Goal: Transaction & Acquisition: Purchase product/service

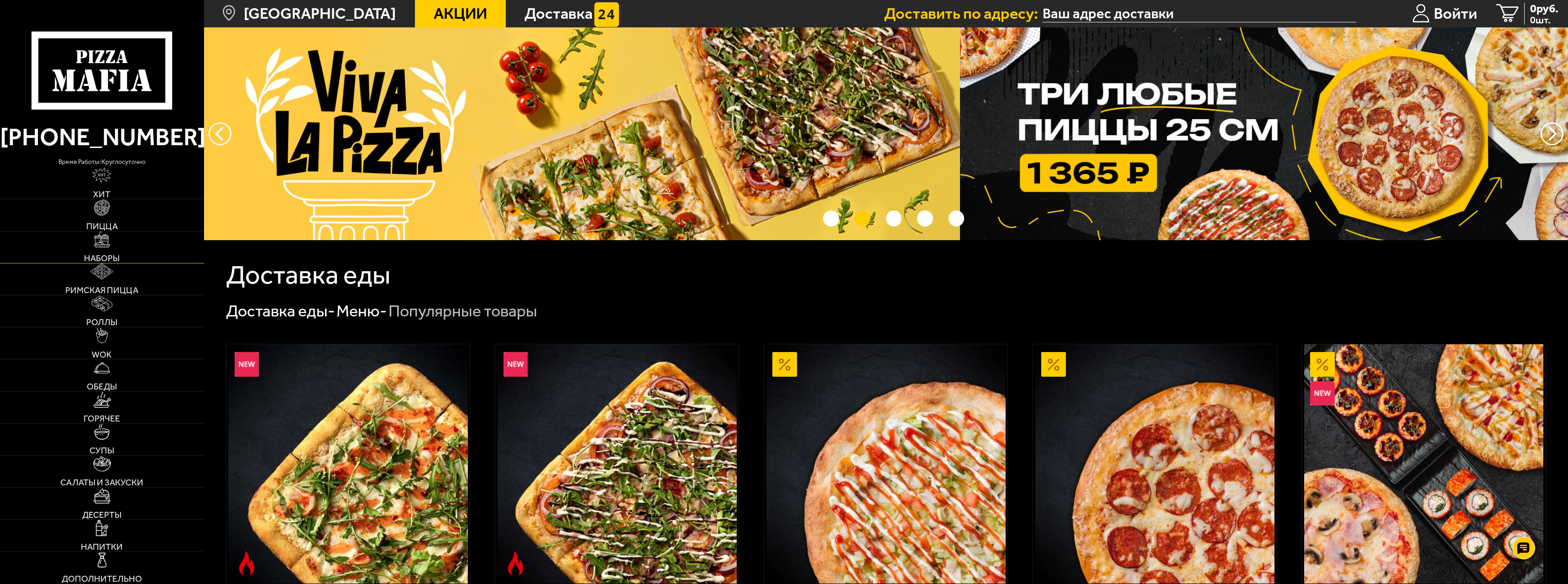
click at [118, 251] on link "Наборы" at bounding box center [102, 247] width 204 height 31
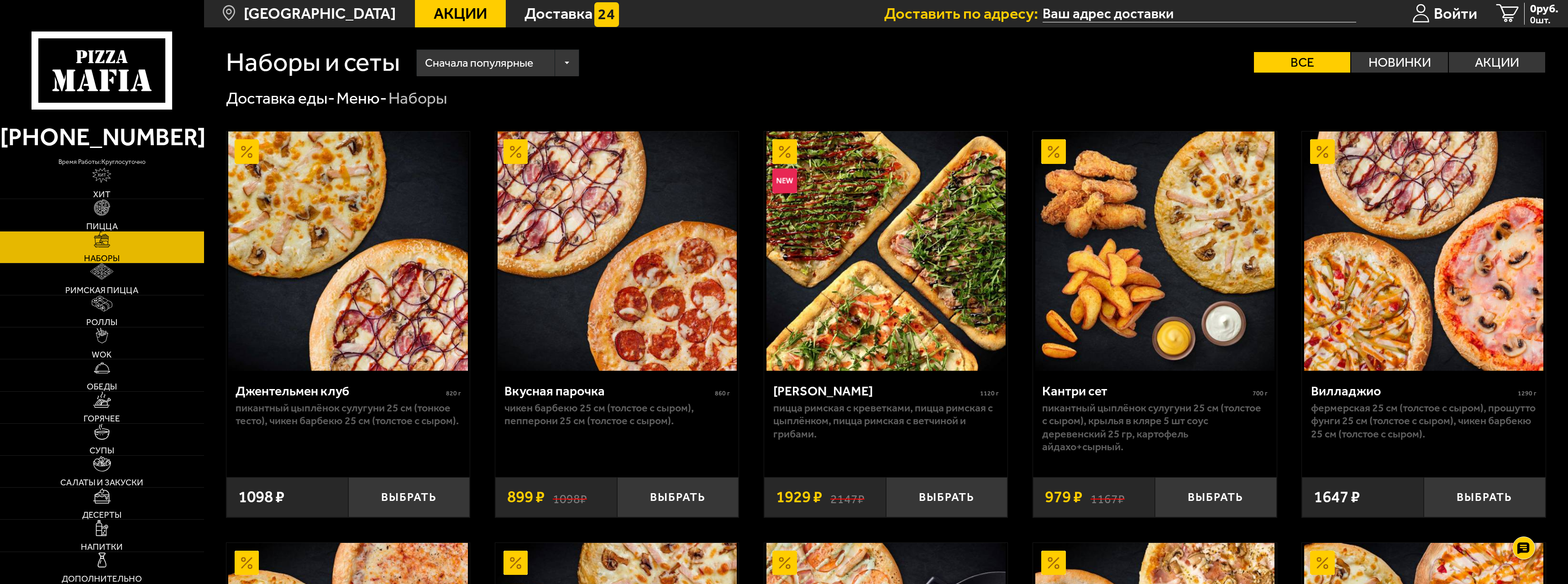
click at [114, 93] on icon at bounding box center [102, 70] width 141 height 78
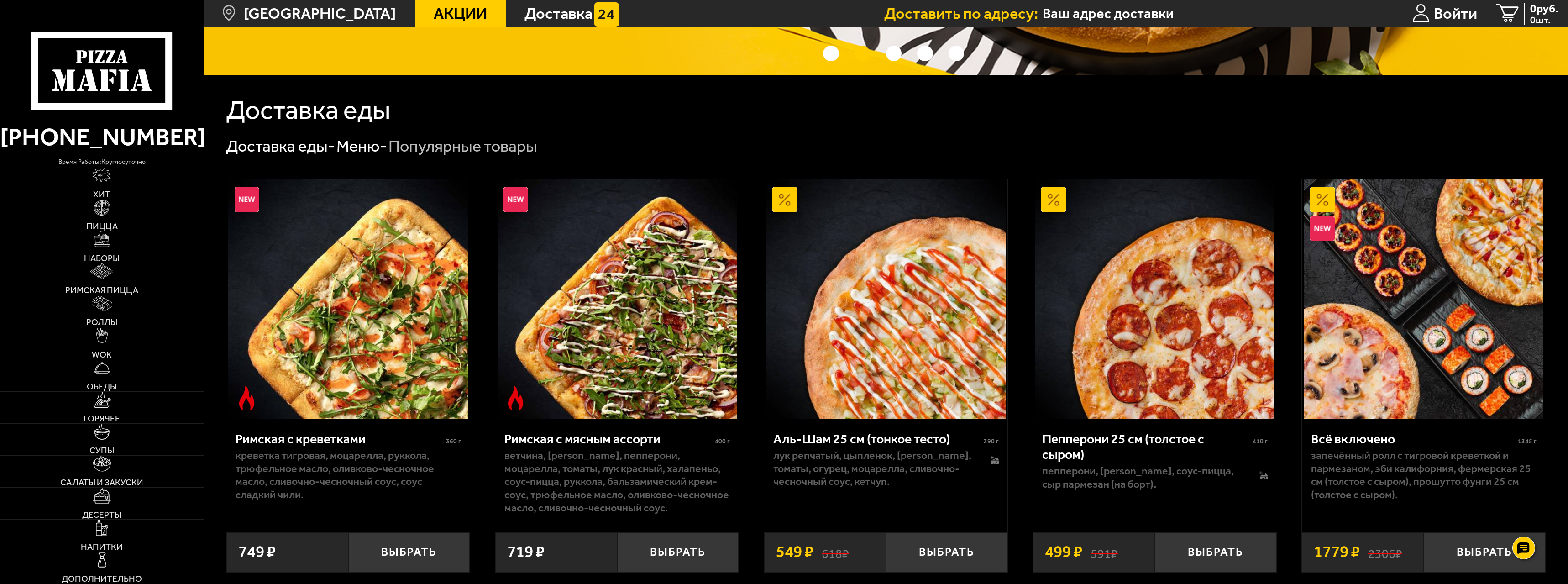
scroll to position [366, 0]
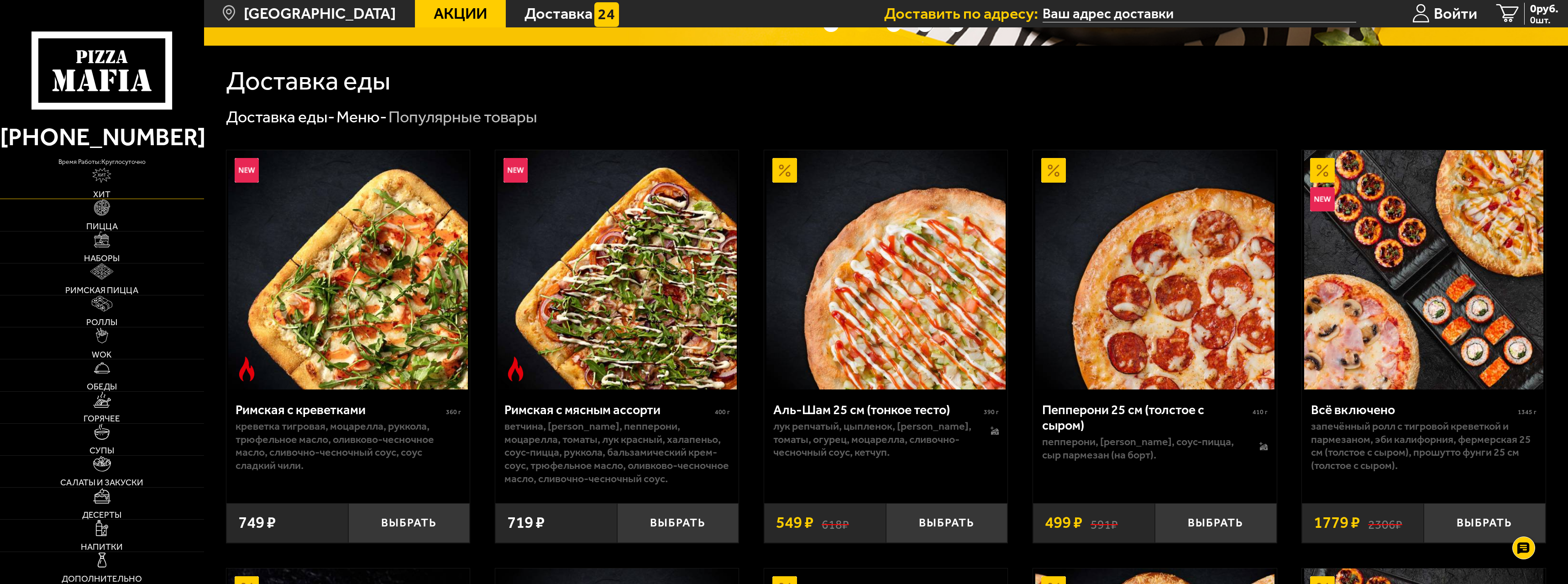
click at [116, 179] on link "Хит" at bounding box center [102, 182] width 204 height 31
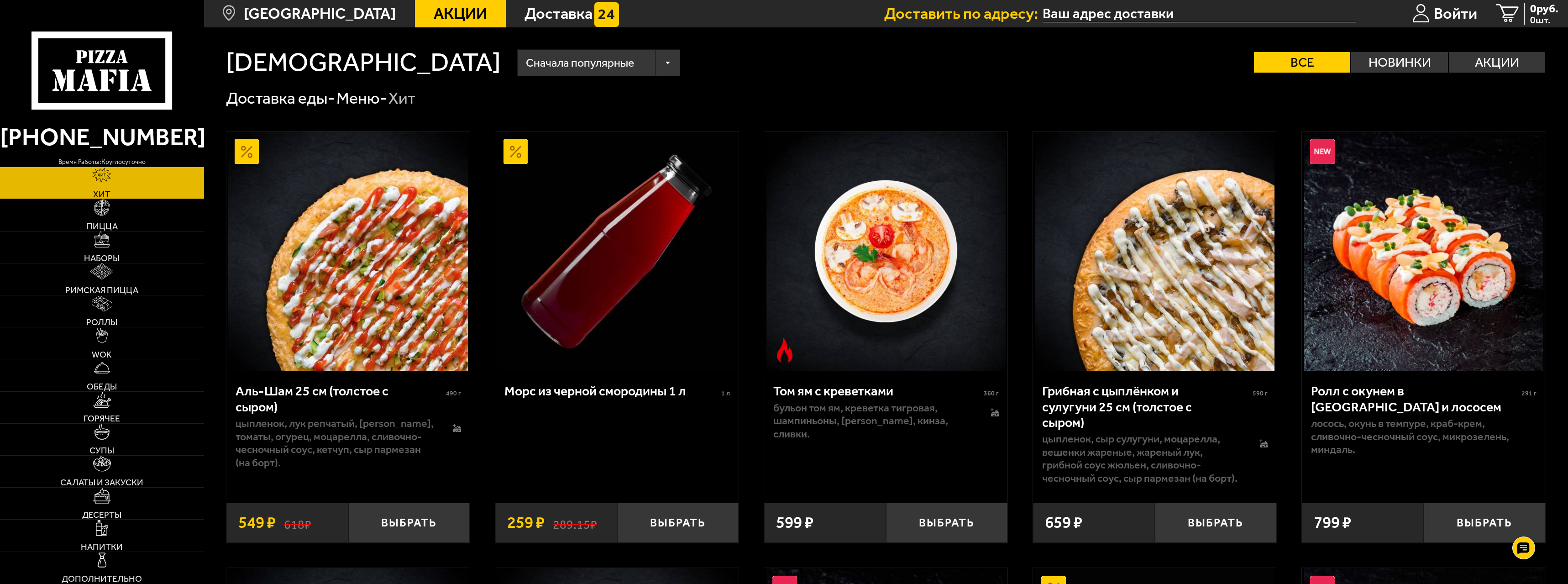
click at [123, 68] on icon at bounding box center [102, 70] width 141 height 78
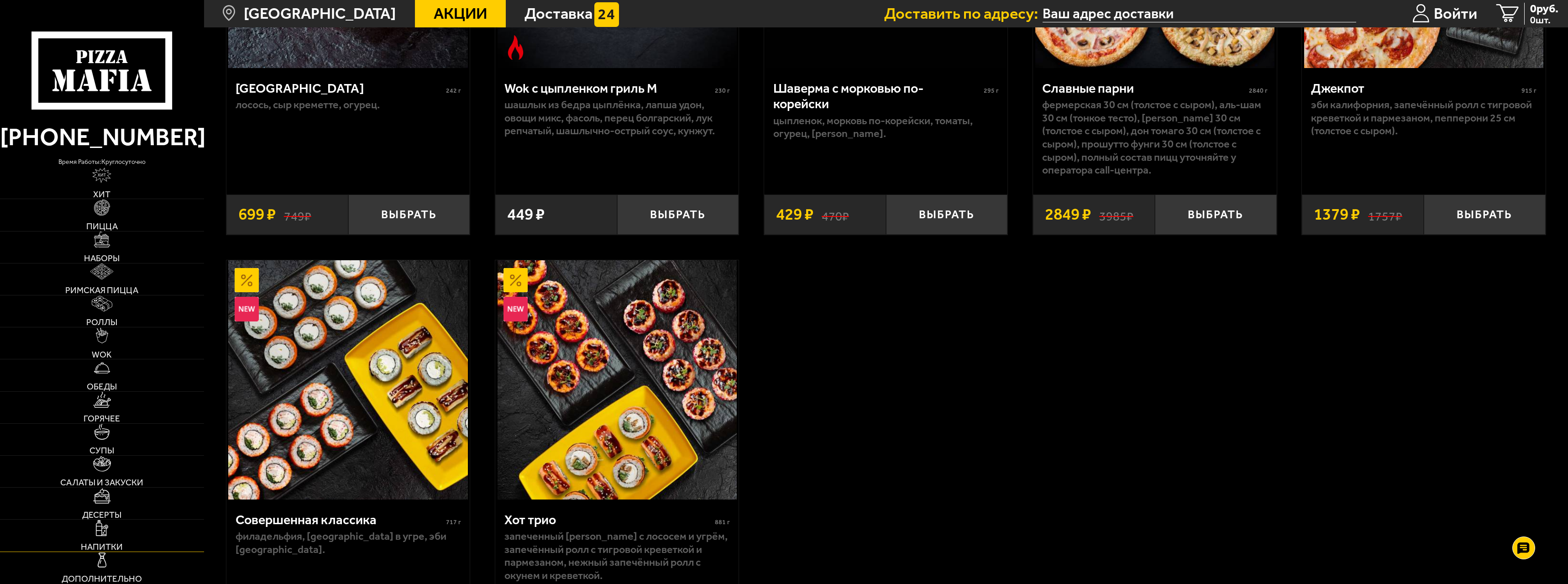
scroll to position [1461, 0]
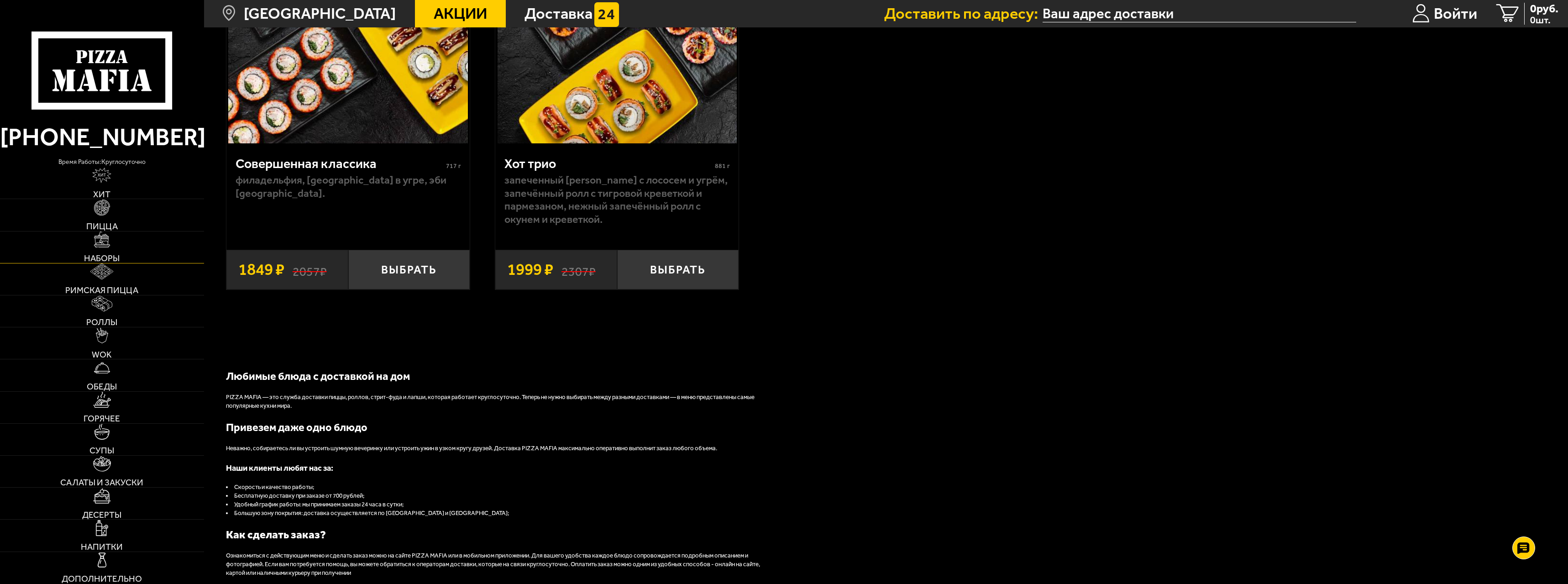
click at [115, 252] on link "Наборы" at bounding box center [102, 247] width 204 height 31
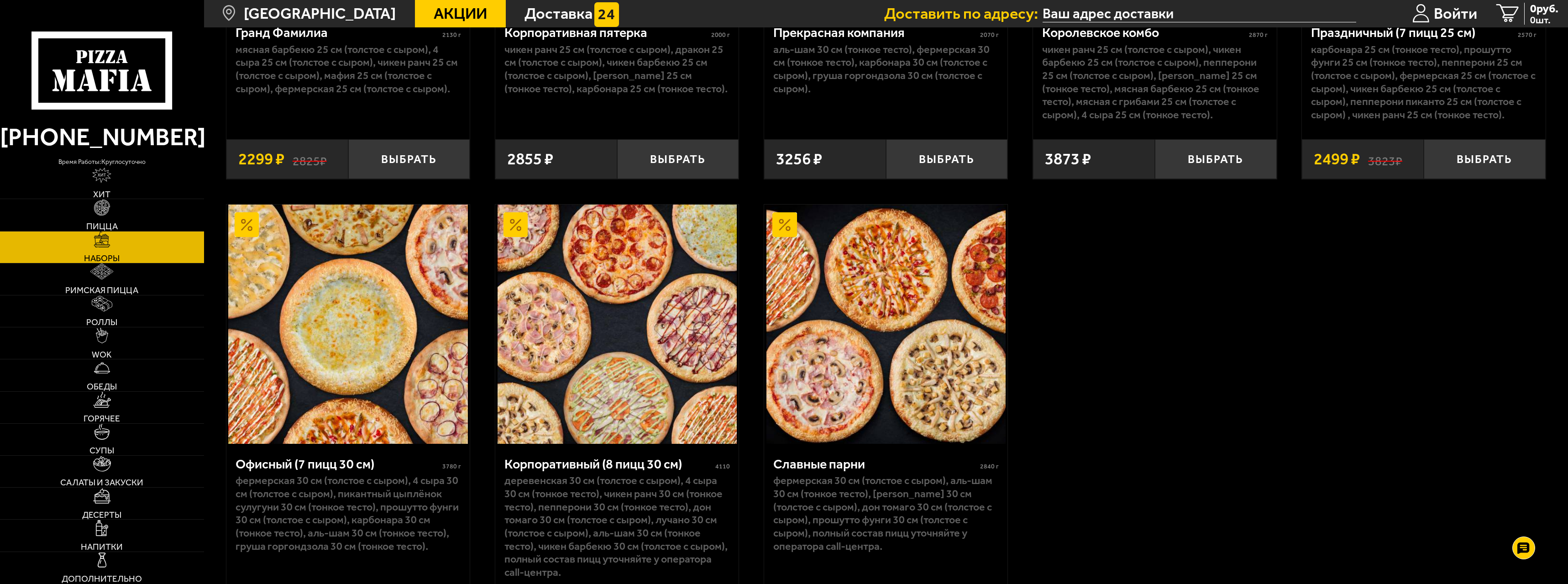
scroll to position [2439, 0]
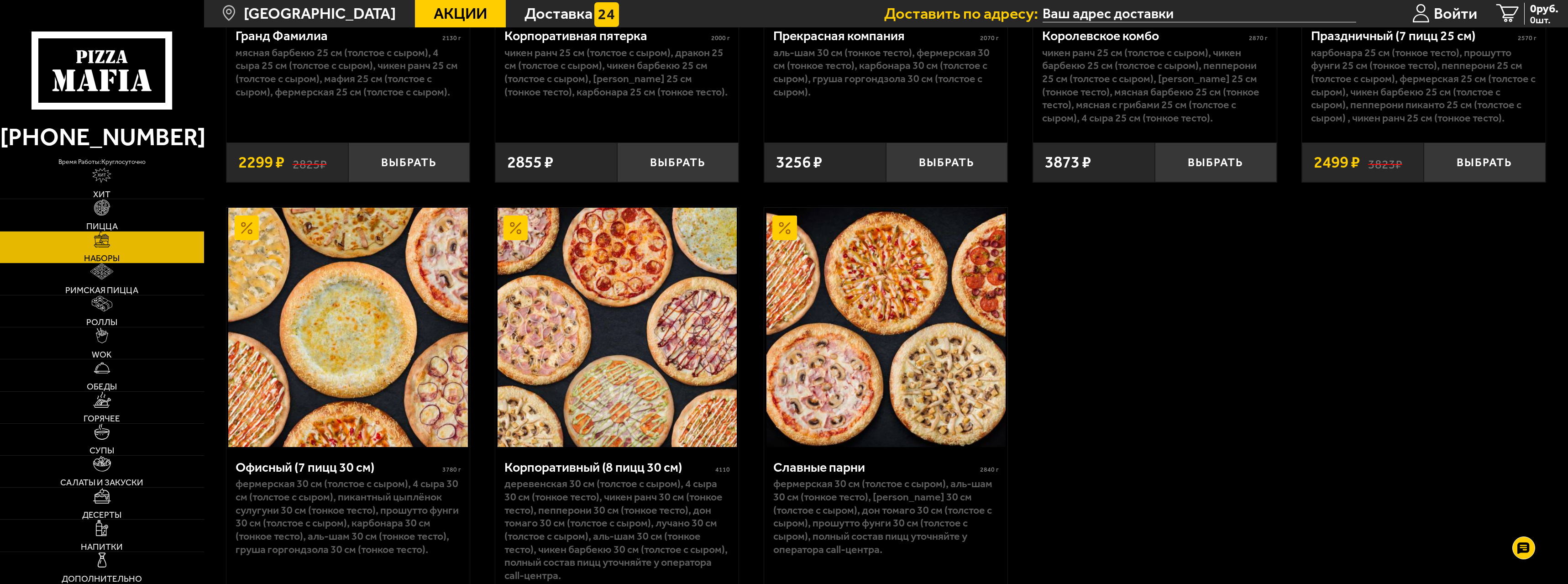
drag, startPoint x: 680, startPoint y: 361, endPoint x: 1180, endPoint y: 336, distance: 500.6
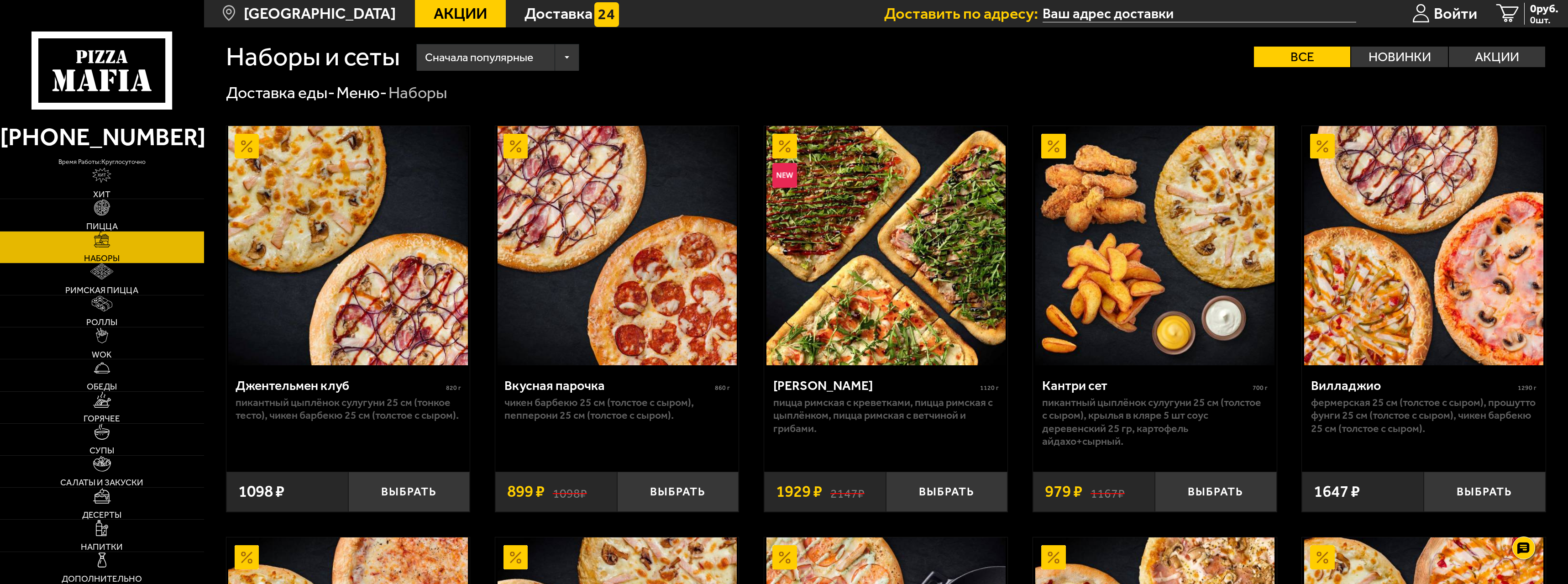
scroll to position [0, 0]
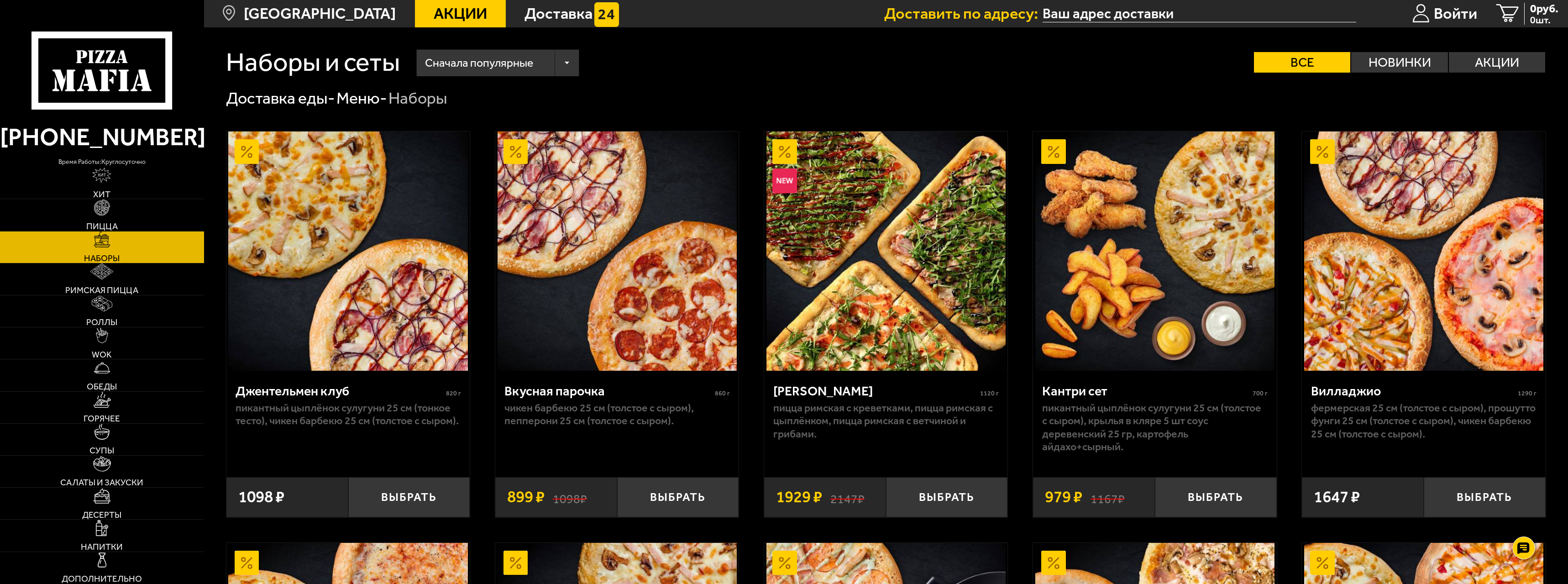
click at [442, 17] on span "Акции" at bounding box center [461, 13] width 53 height 15
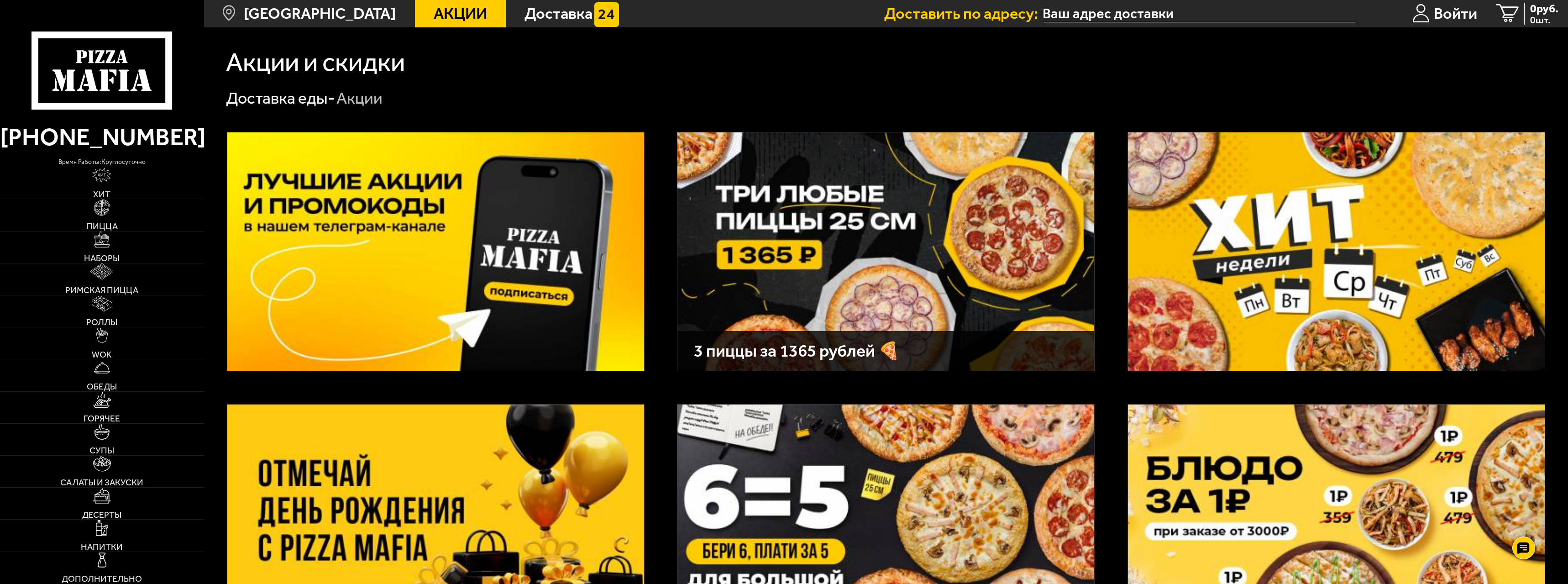
click at [866, 278] on img at bounding box center [1337, 251] width 417 height 238
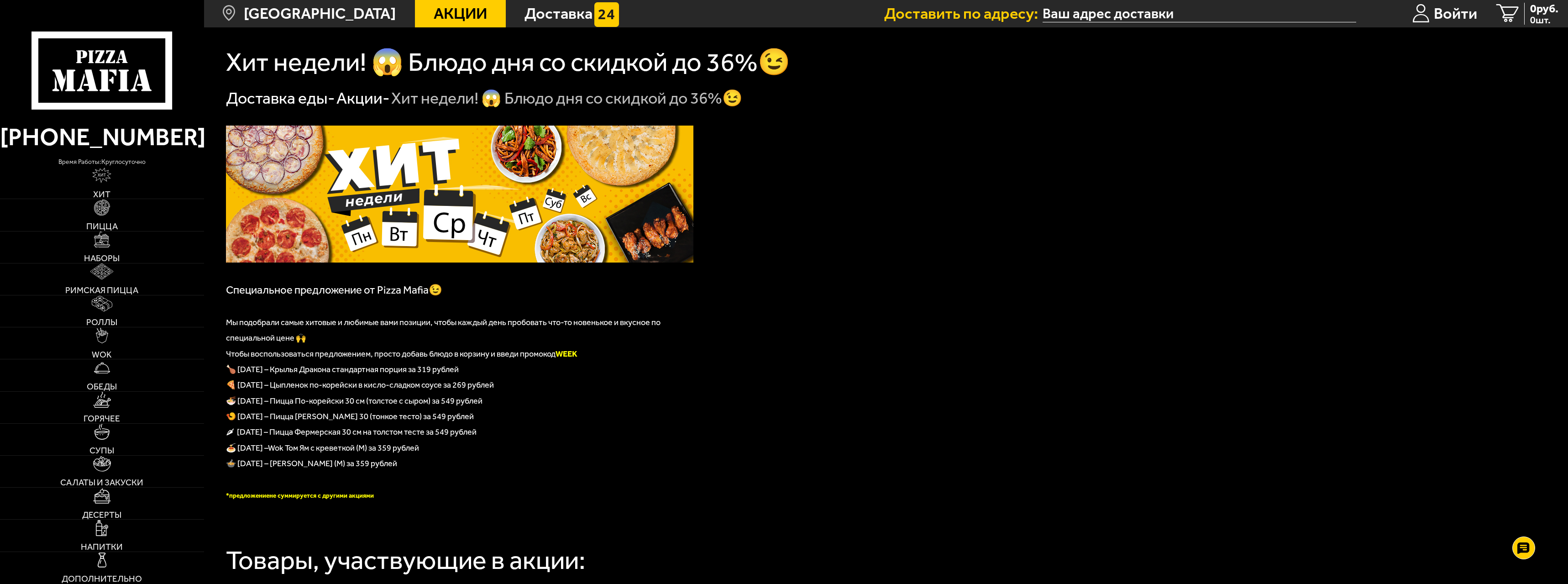
click at [432, 23] on link "Акции" at bounding box center [461, 13] width 91 height 28
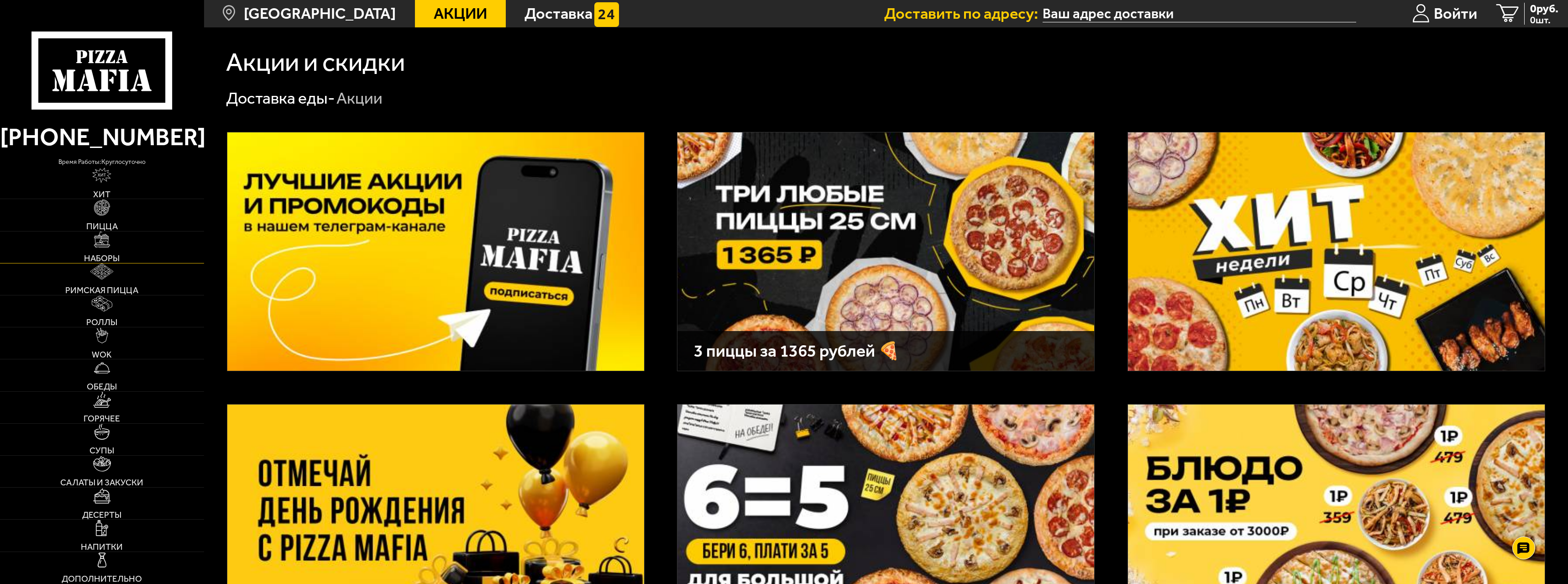
click at [120, 255] on link "Наборы" at bounding box center [102, 247] width 204 height 31
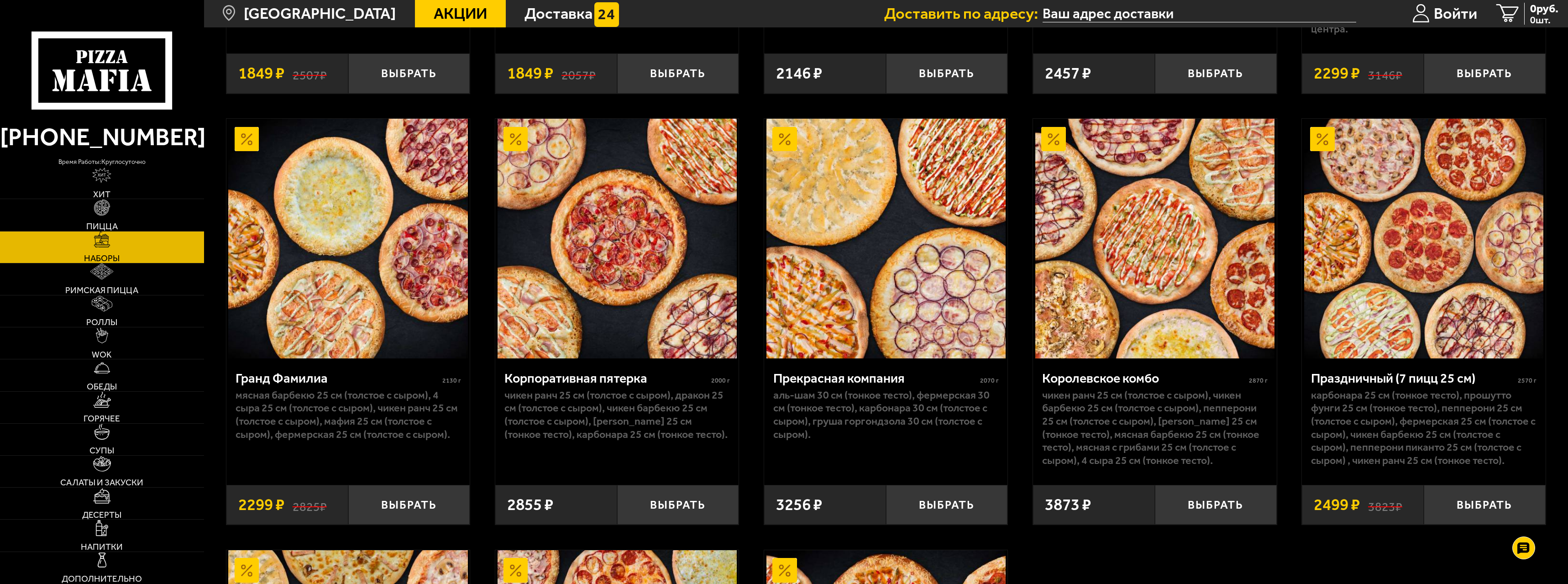
scroll to position [2101, 0]
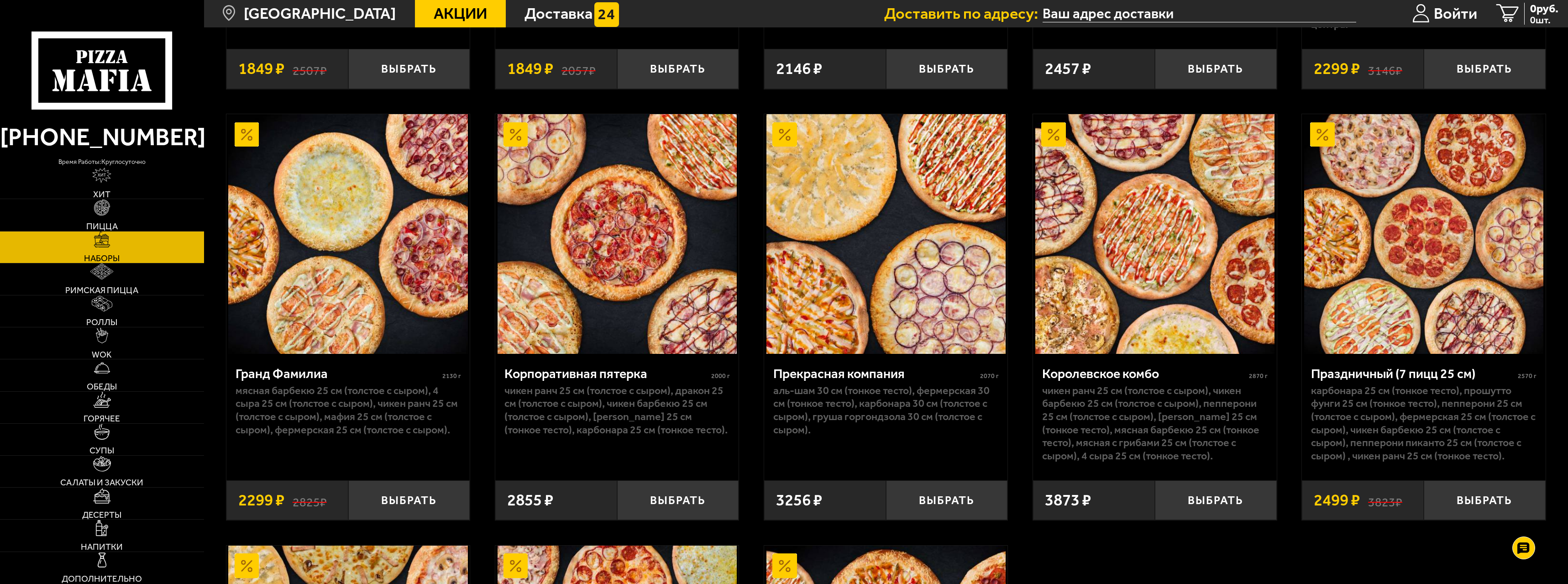
drag, startPoint x: 1505, startPoint y: 423, endPoint x: 1493, endPoint y: 418, distance: 13.0
click at [866, 415] on p "Карбонара 25 см (тонкое тесто), Прошутто Фунги 25 см (тонкое тесто), Пепперони …" at bounding box center [1424, 424] width 226 height 78
drag, startPoint x: 1400, startPoint y: 403, endPoint x: 1403, endPoint y: 408, distance: 5.8
click at [866, 406] on p "Карбонара 25 см (тонкое тесто), Прошутто Фунги 25 см (тонкое тесто), Пепперони …" at bounding box center [1424, 424] width 226 height 78
click at [866, 398] on p "Карбонара 25 см (тонкое тесто), Прошутто Фунги 25 см (тонкое тесто), Пепперони …" at bounding box center [1424, 424] width 226 height 78
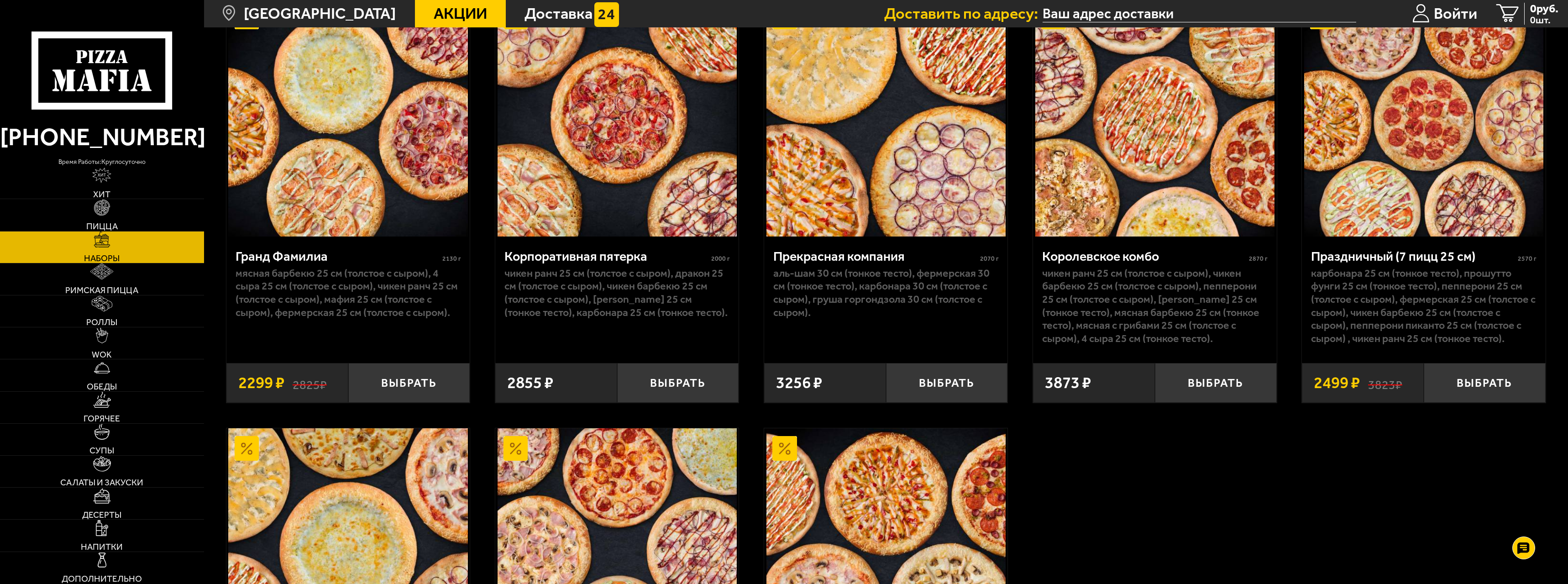
scroll to position [2256, 0]
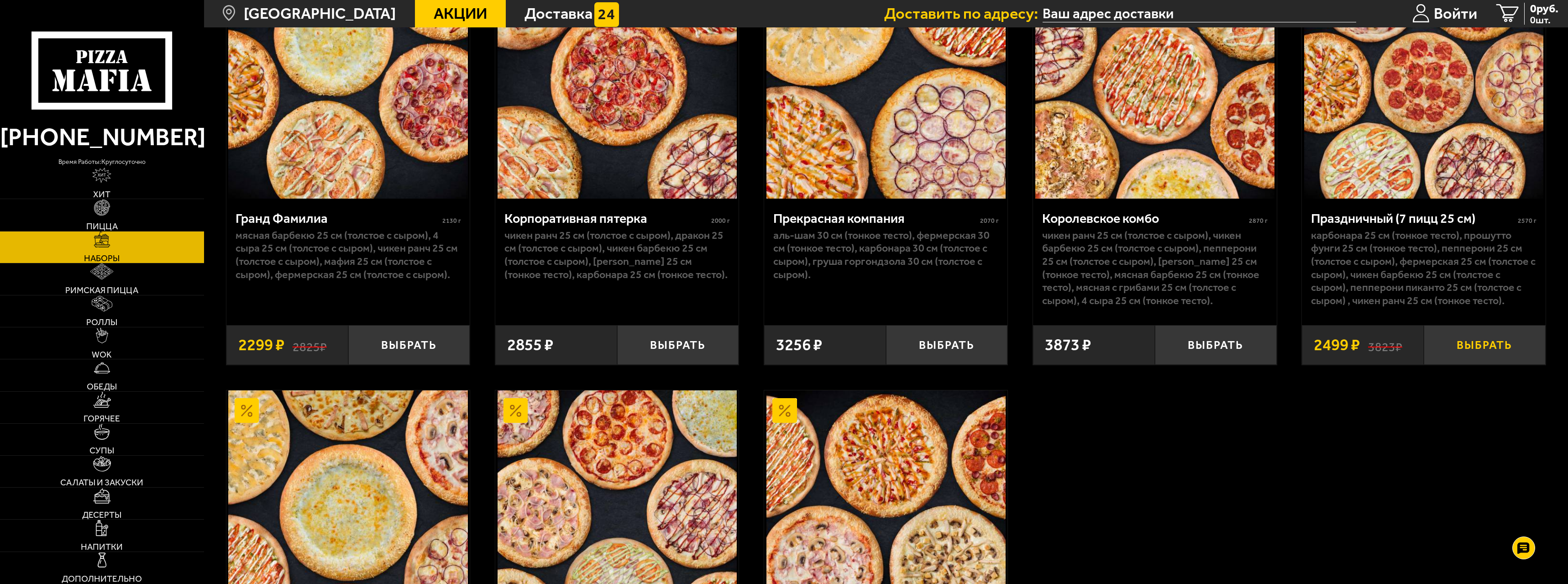
click at [866, 355] on button "Выбрать" at bounding box center [1484, 345] width 122 height 40
click at [114, 286] on span "Римская пицца" at bounding box center [102, 291] width 73 height 9
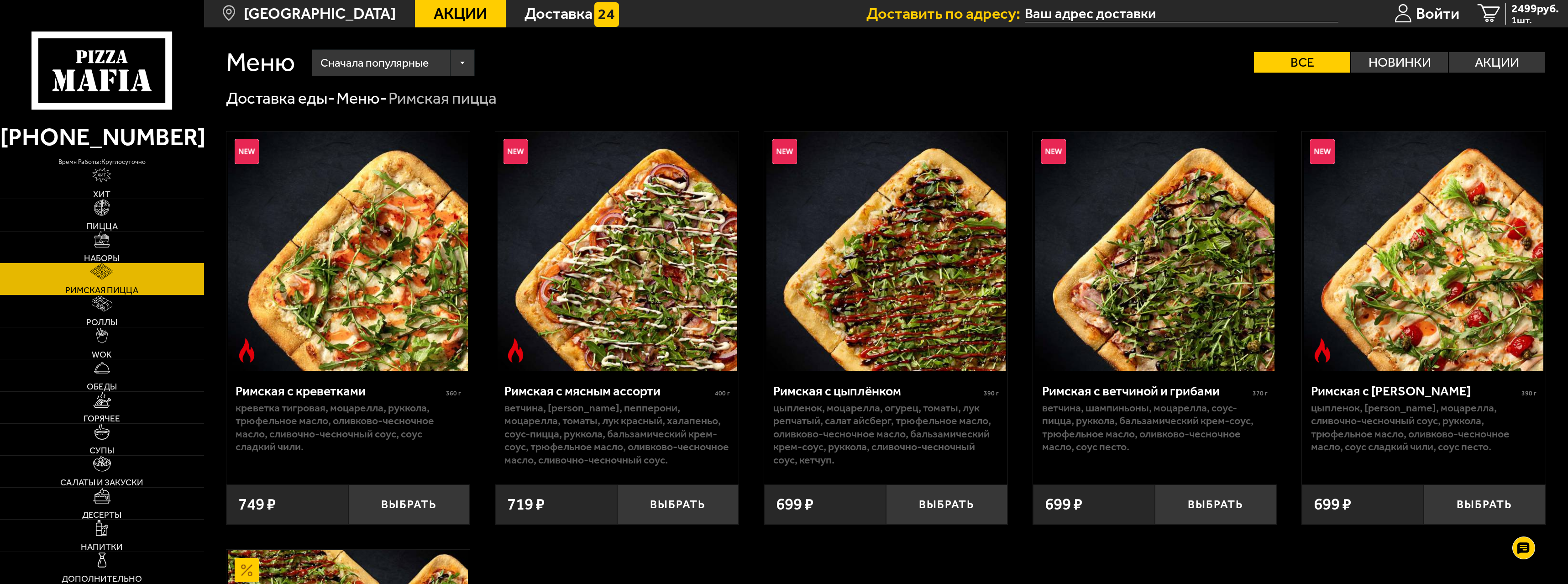
click at [105, 243] on img at bounding box center [103, 240] width 16 height 16
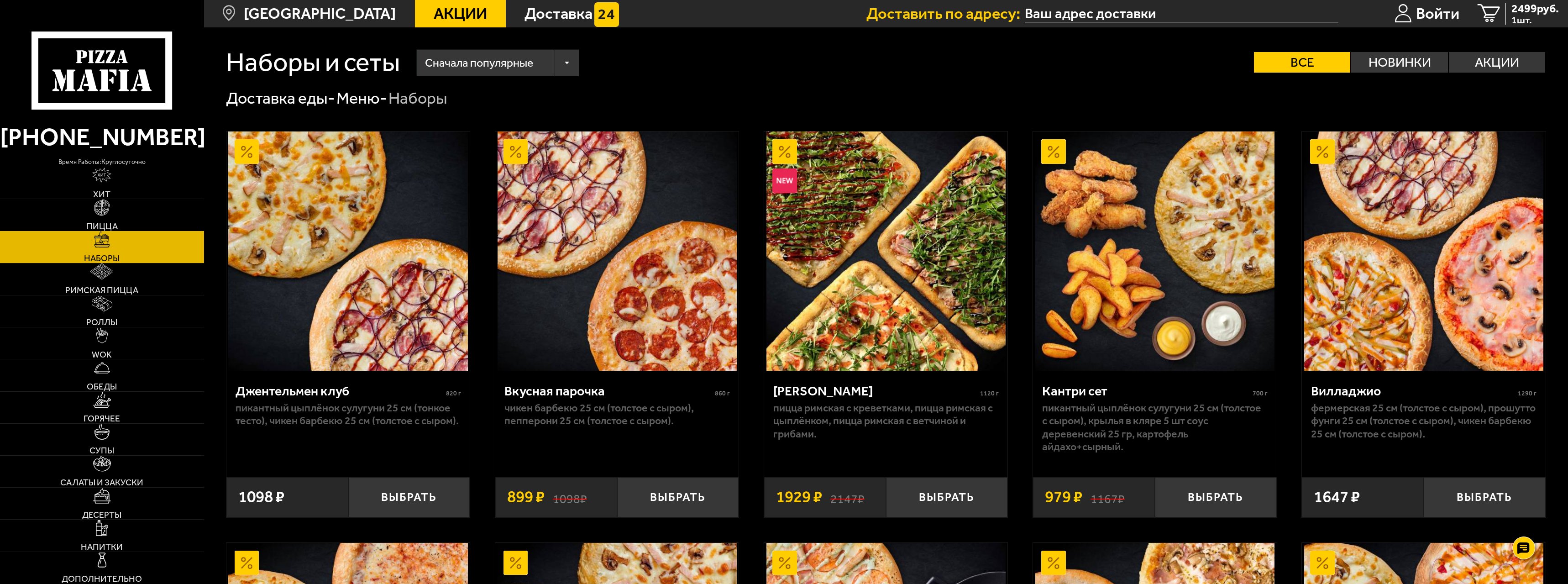
click at [120, 219] on link "Пицца" at bounding box center [102, 214] width 204 height 31
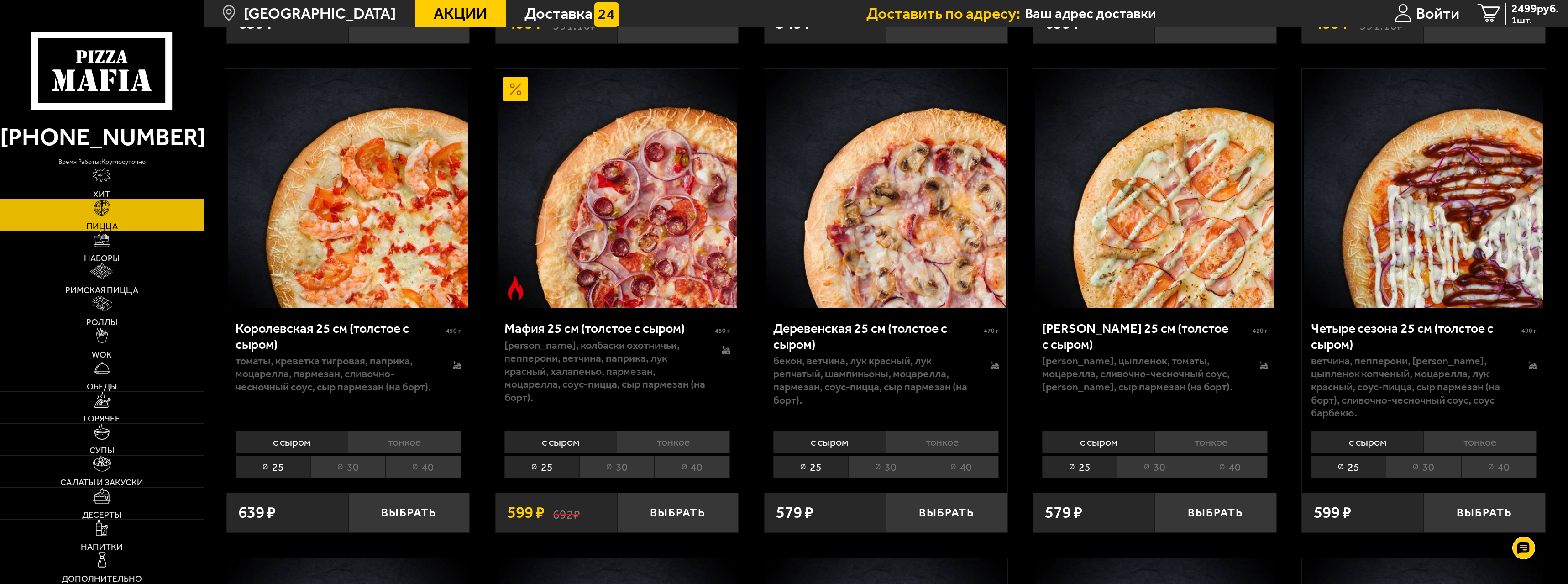
scroll to position [3003, 0]
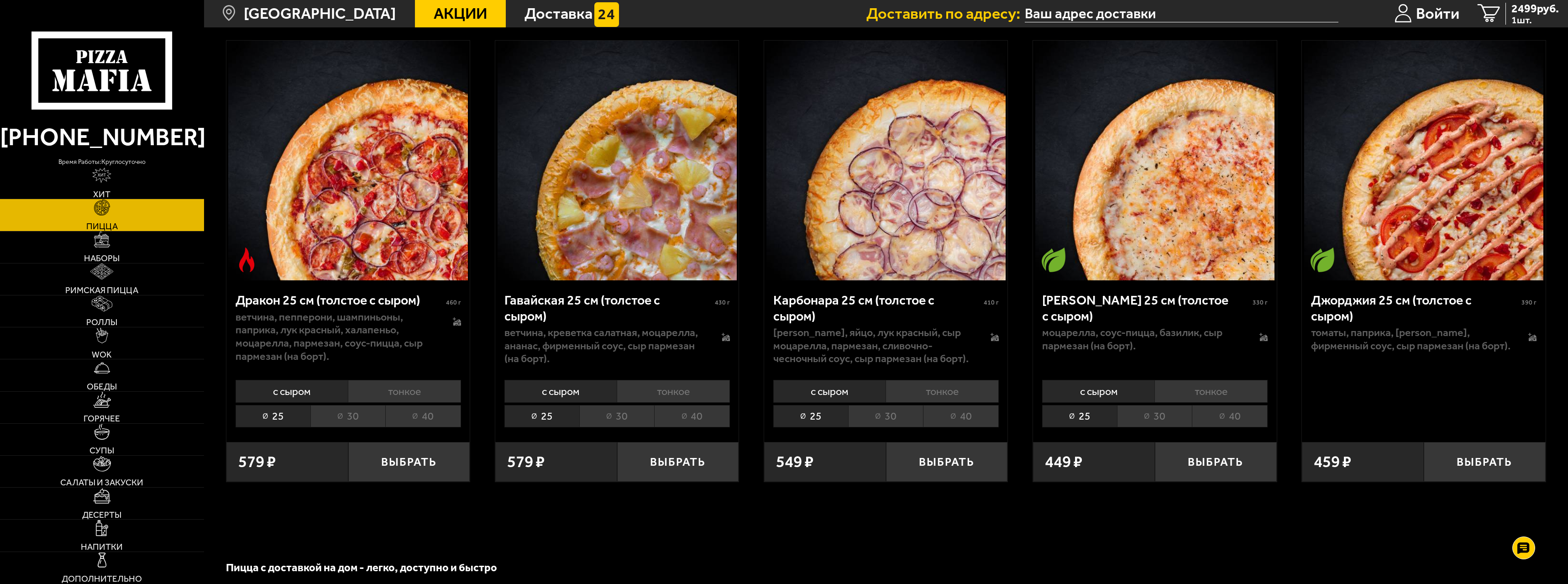
click at [661, 383] on li "тонкое" at bounding box center [673, 391] width 113 height 22
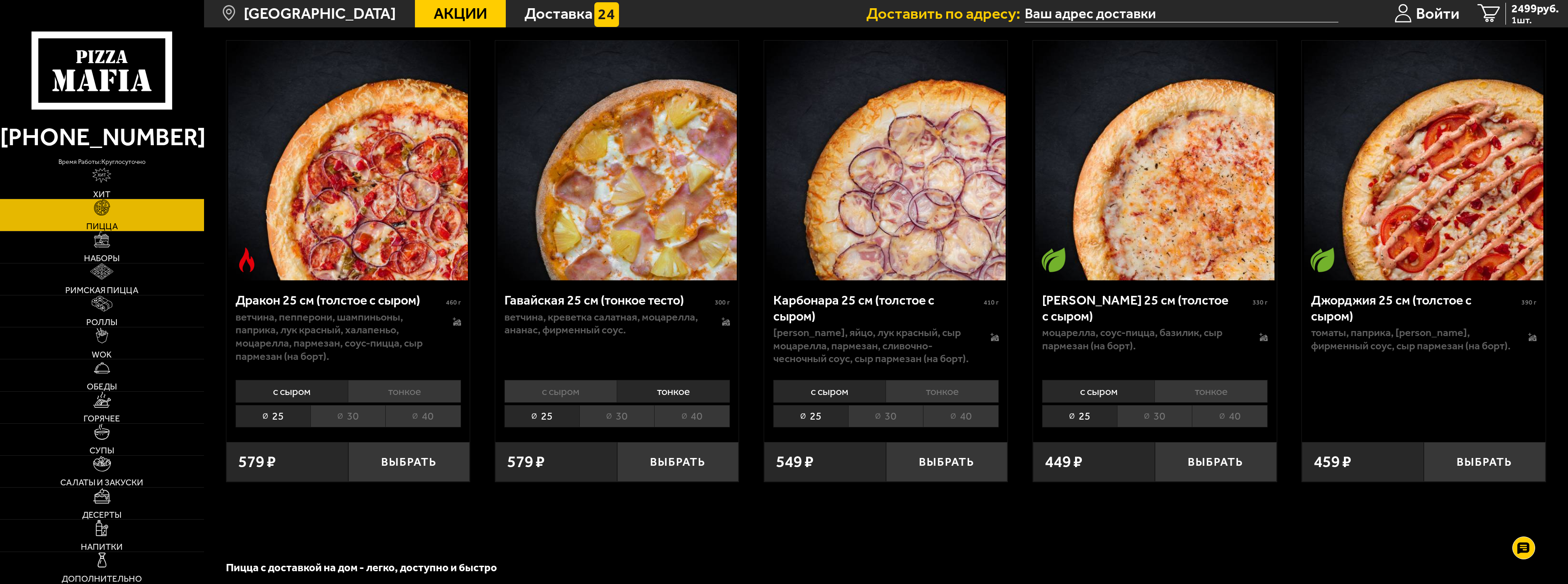
click at [603, 414] on li "30" at bounding box center [617, 415] width 75 height 22
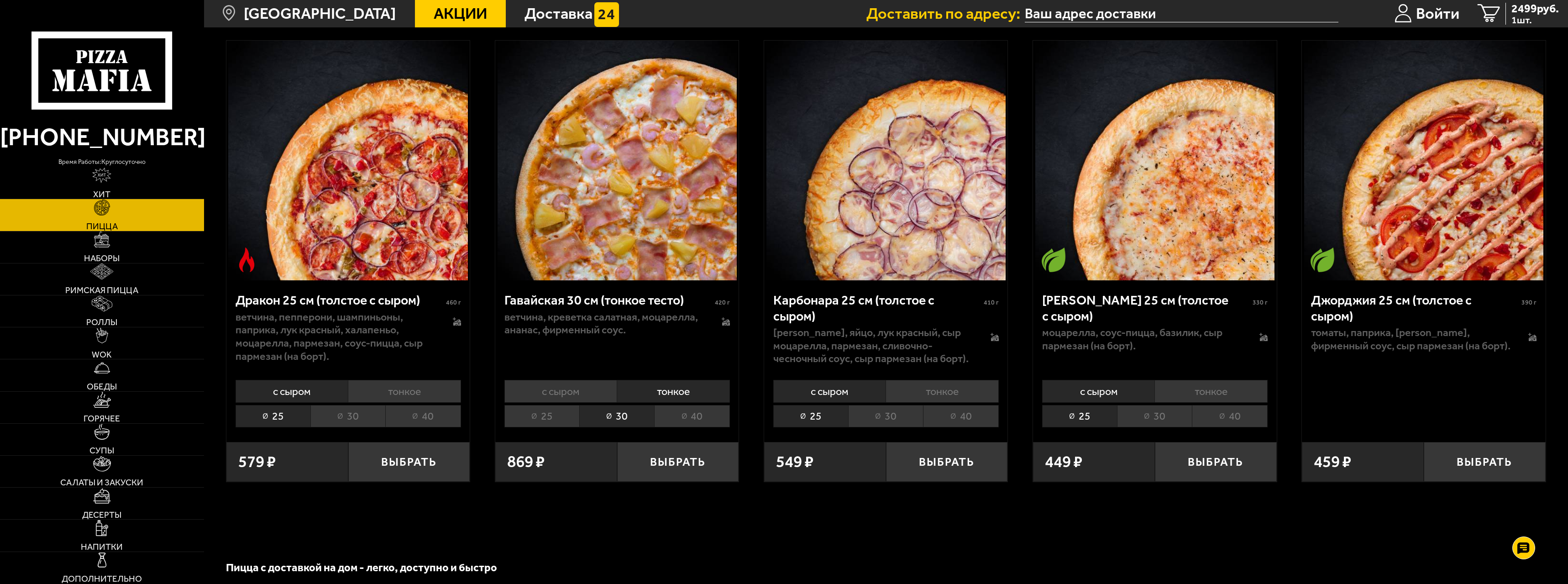
click at [544, 410] on li "25" at bounding box center [542, 415] width 75 height 22
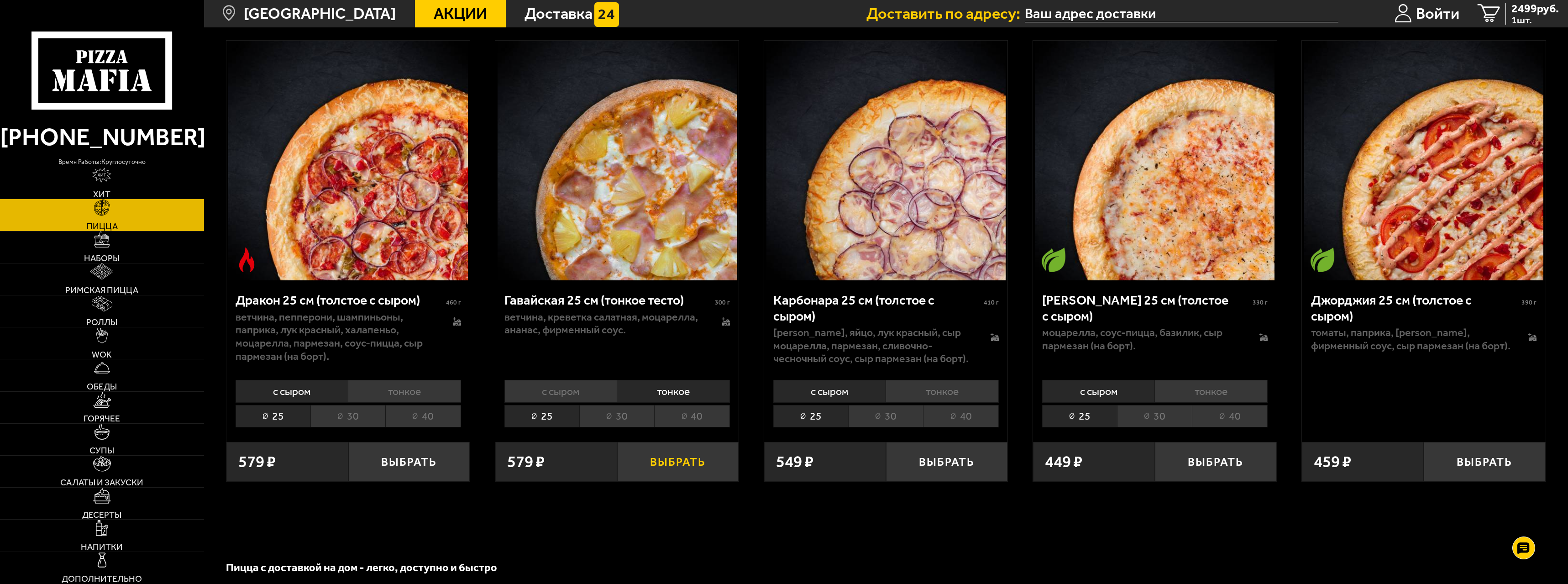
click at [673, 415] on button "Выбрать" at bounding box center [677, 462] width 122 height 40
click at [866, 17] on span "Войти" at bounding box center [1438, 13] width 44 height 15
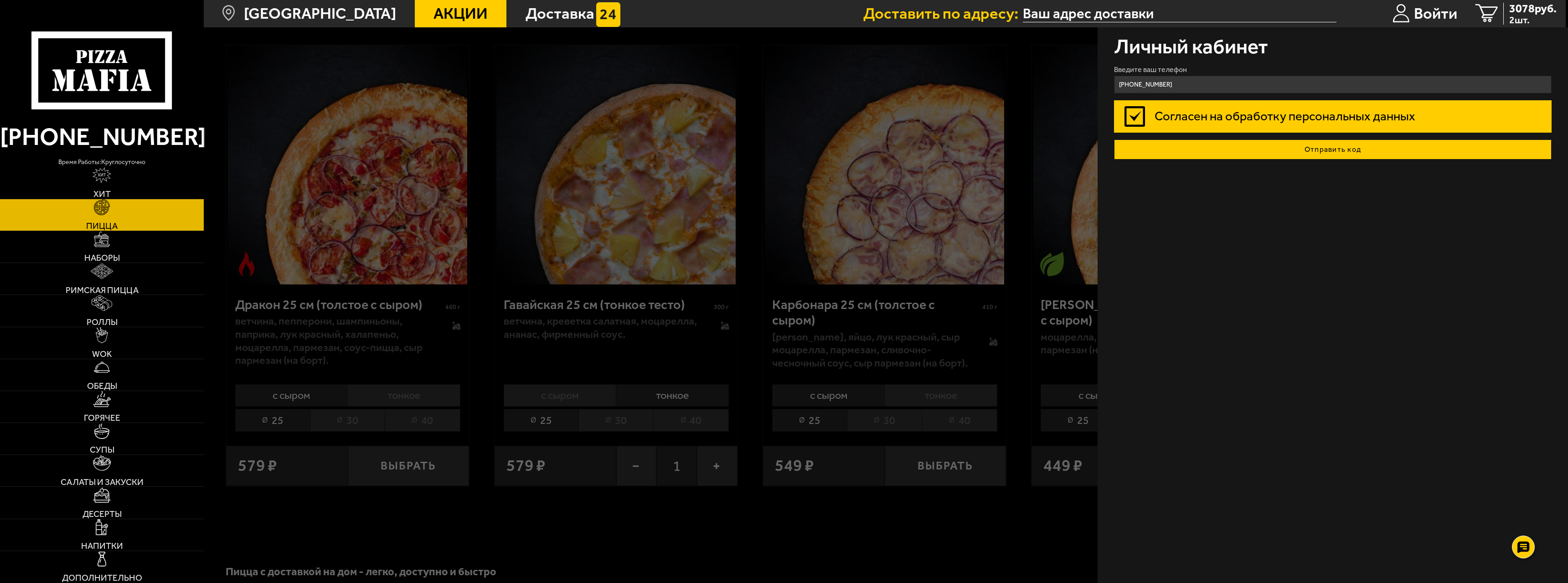
type input "+7 (904) 646-46-89"
click at [865, 154] on button "Отправить код" at bounding box center [1333, 150] width 438 height 20
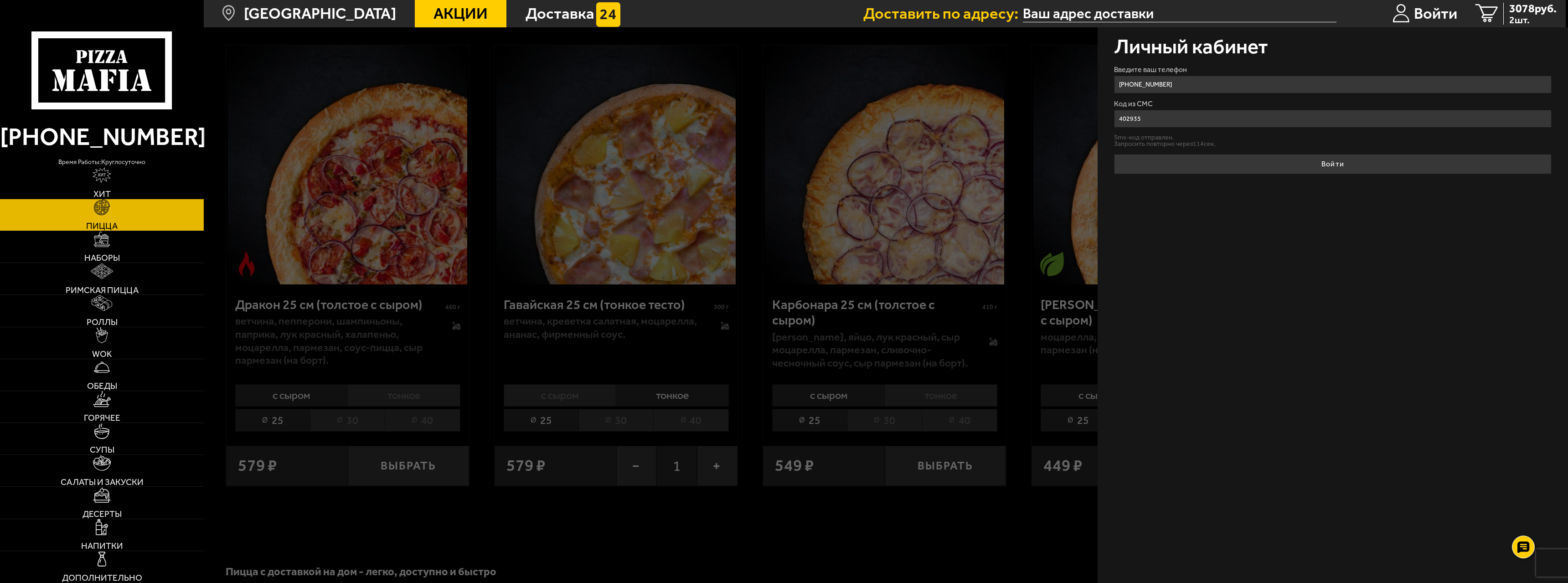
type input "402935"
click at [865, 154] on button "Войти" at bounding box center [1333, 164] width 438 height 20
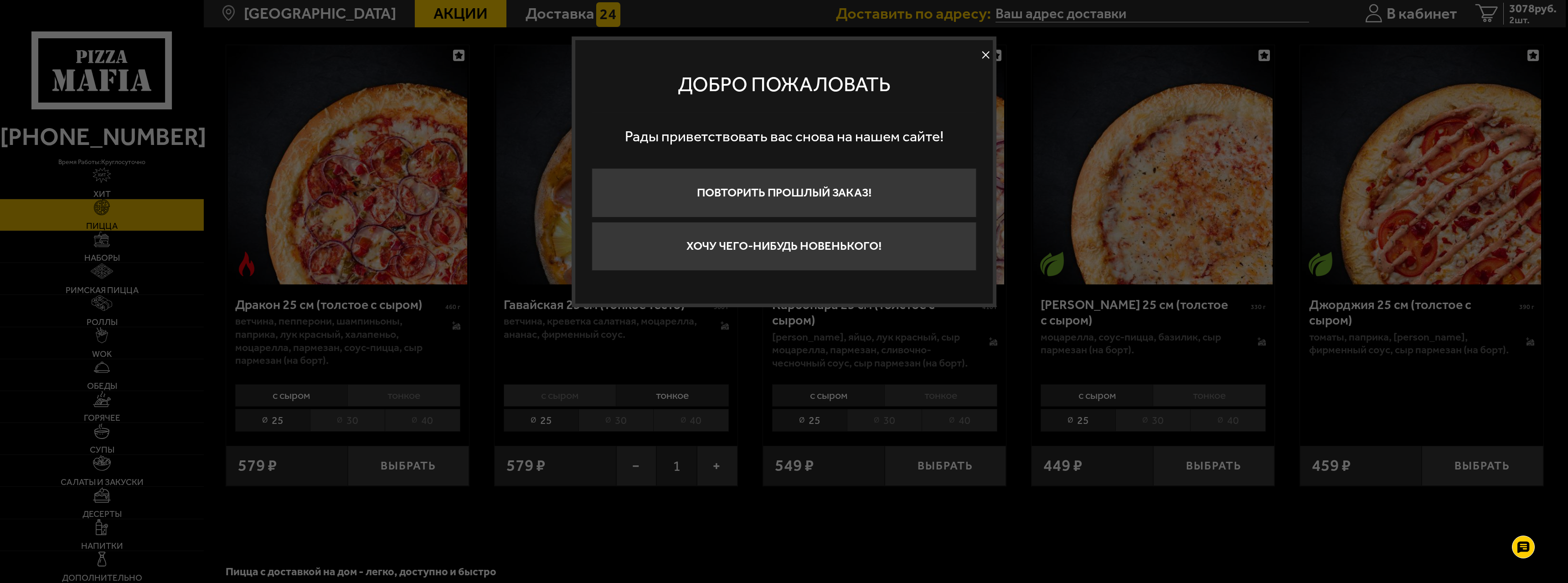
click at [865, 54] on button at bounding box center [985, 54] width 13 height 13
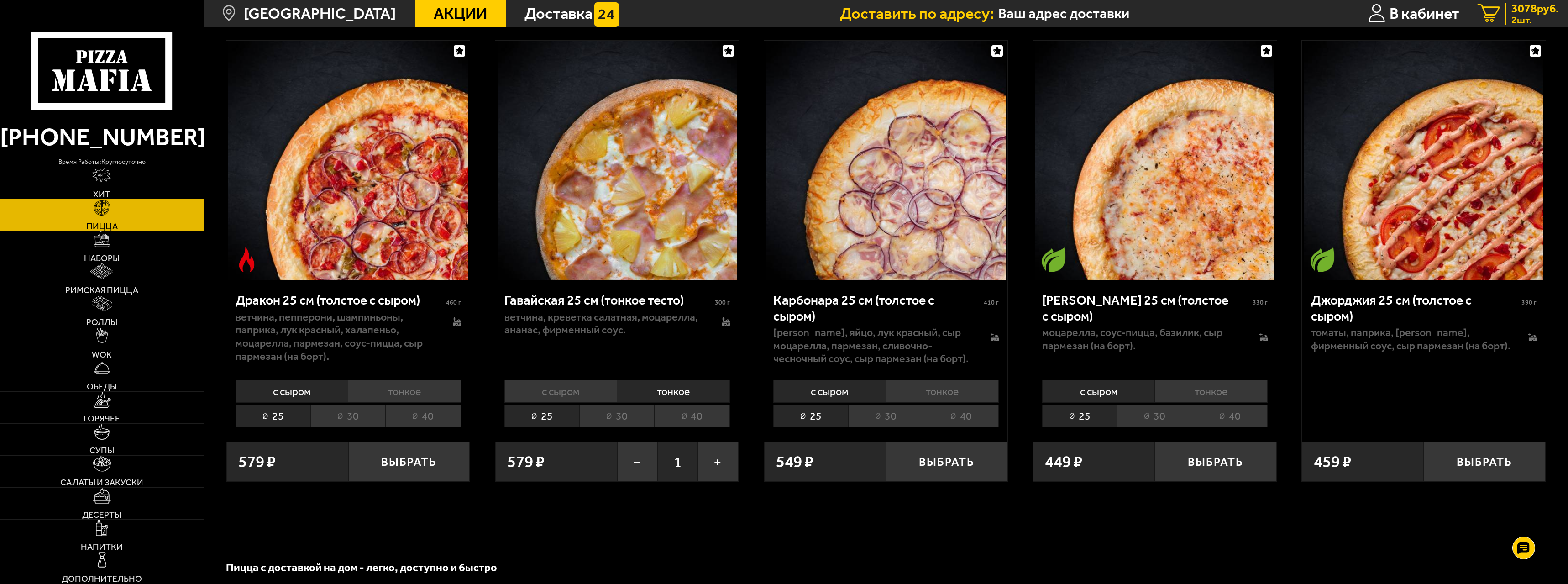
click at [866, 5] on span "3078 руб." at bounding box center [1535, 8] width 47 height 12
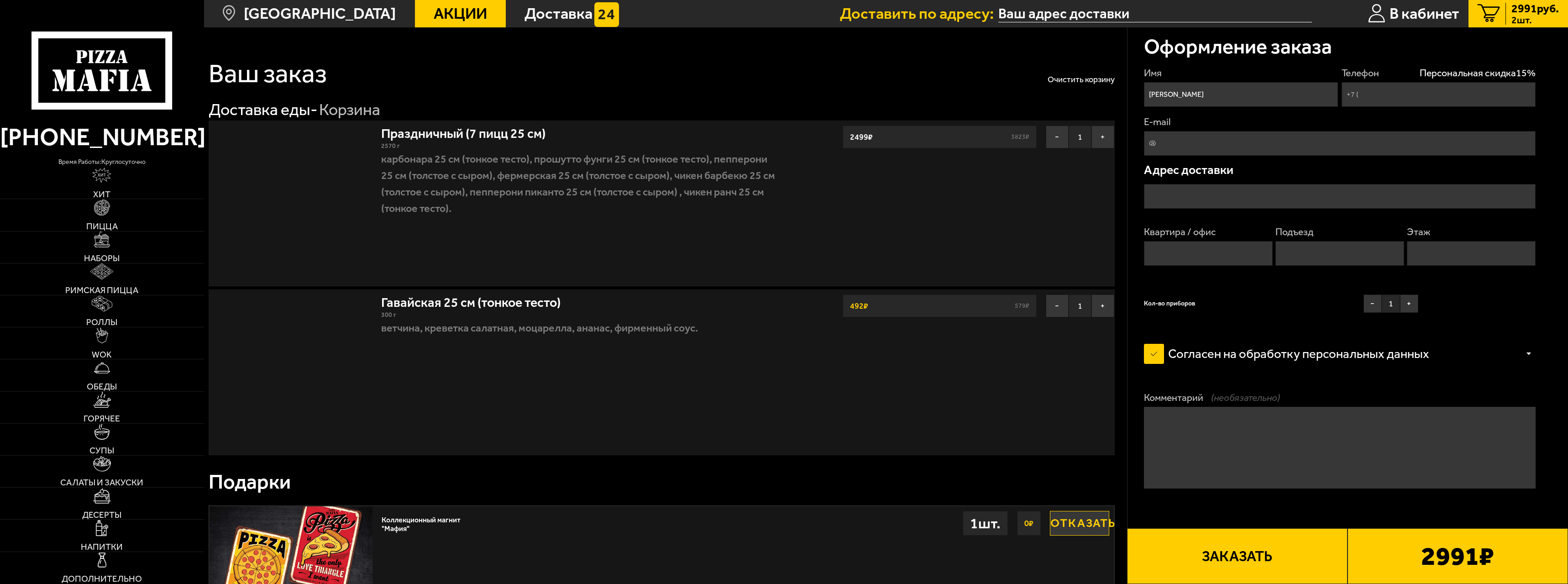
type input "+7 (904) 646-46-89"
type input "[STREET_ADDRESS]"
type input "15"
type input "1"
type input "4"
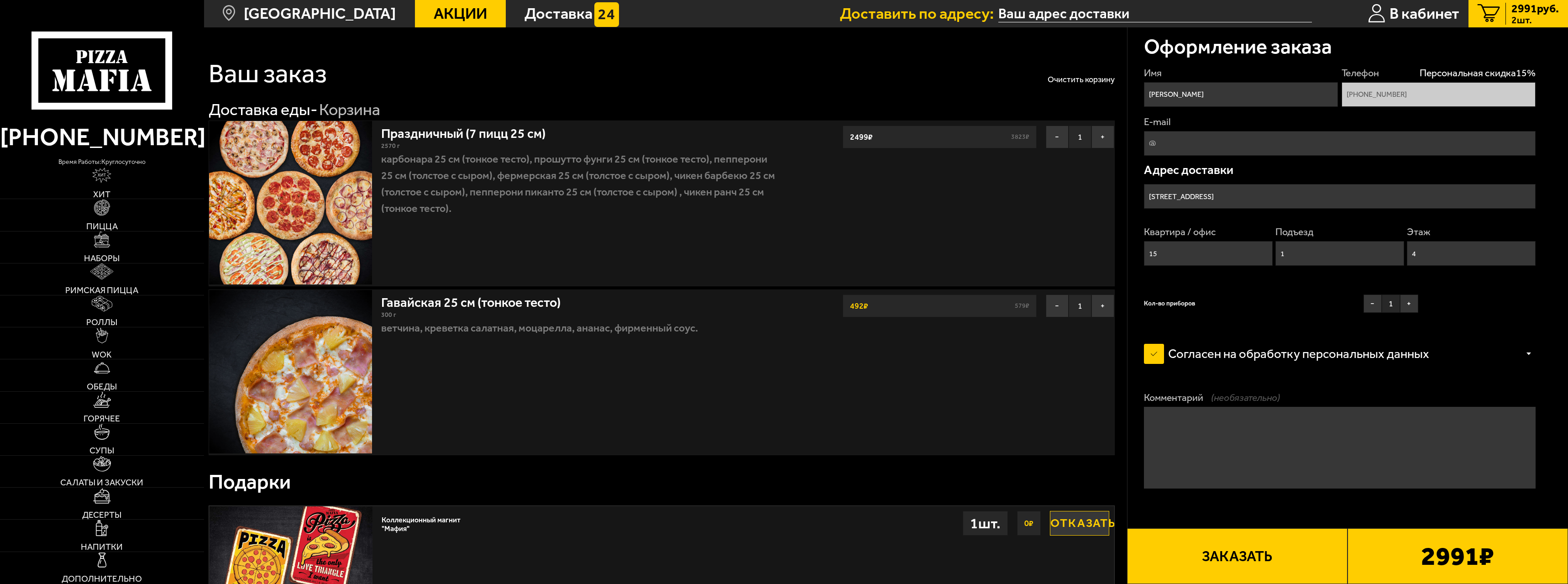
type input "Камышовая улица, 34к2"
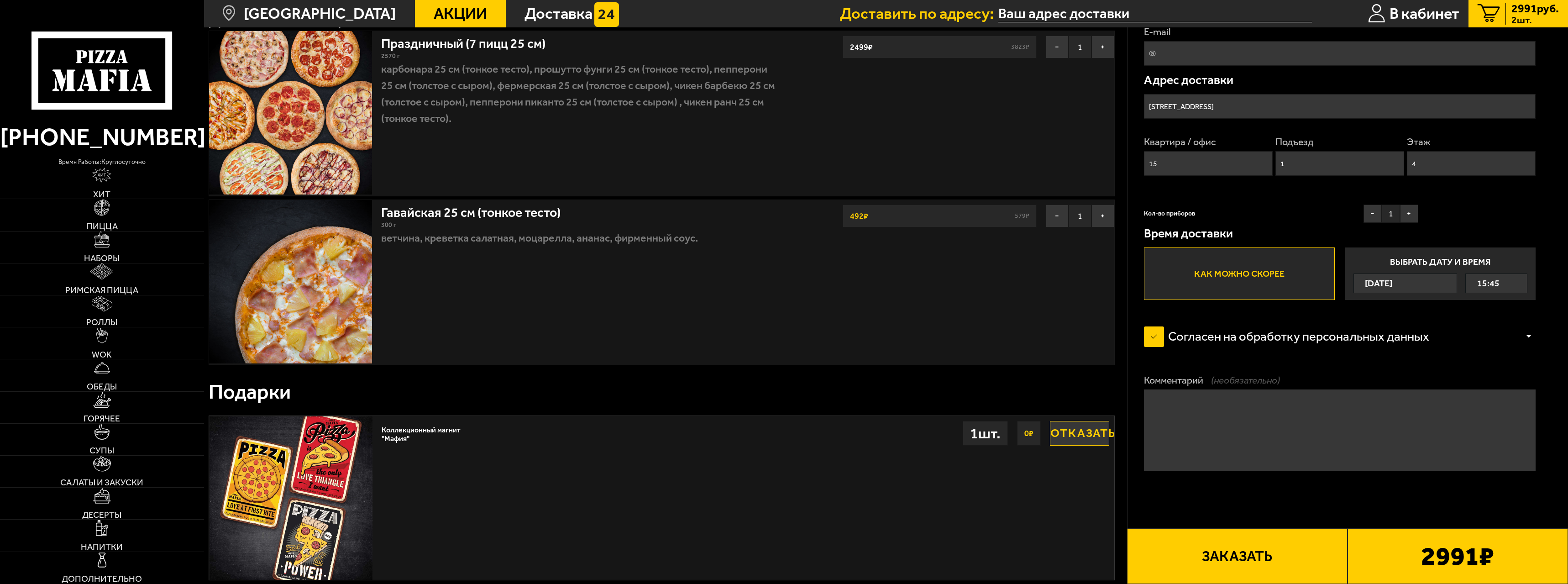
scroll to position [91, 0]
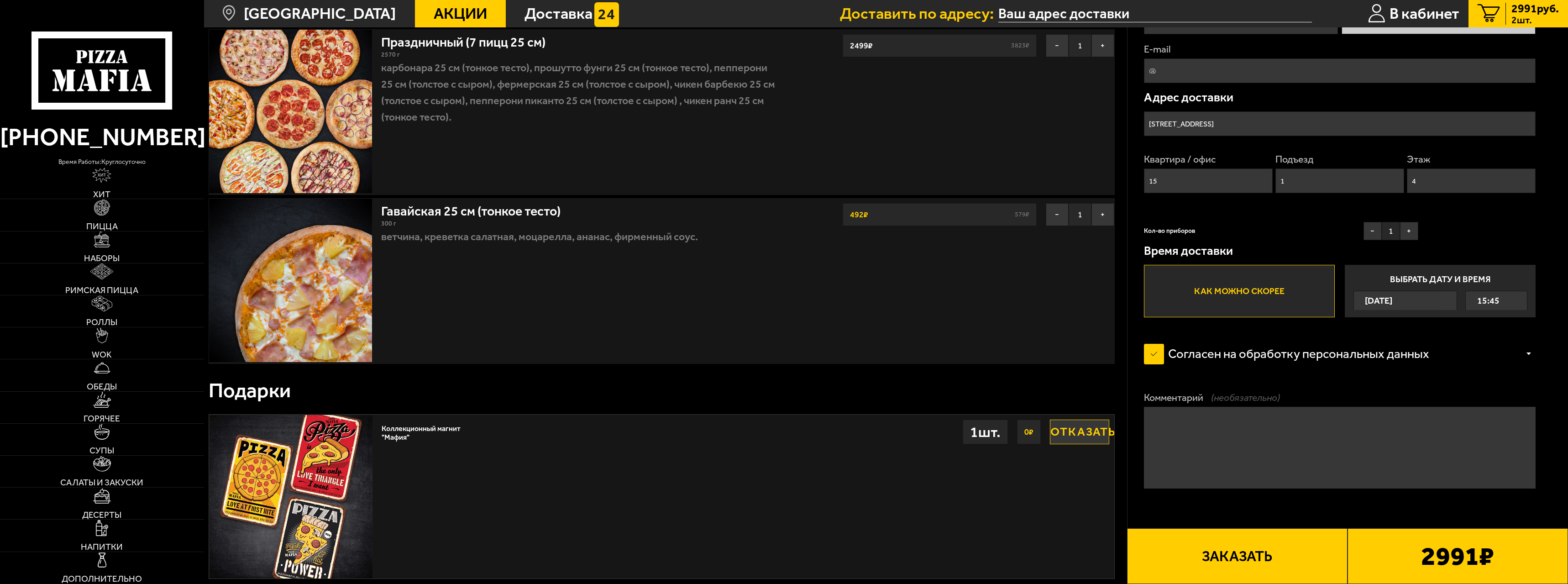
click at [866, 302] on label "Как можно скорее" at bounding box center [1239, 291] width 192 height 53
click at [0, 0] on input "Как можно скорее" at bounding box center [0, 0] width 0 height 0
click at [866, 232] on button "+" at bounding box center [1409, 231] width 18 height 18
click at [866, 230] on button "+" at bounding box center [1409, 231] width 18 height 18
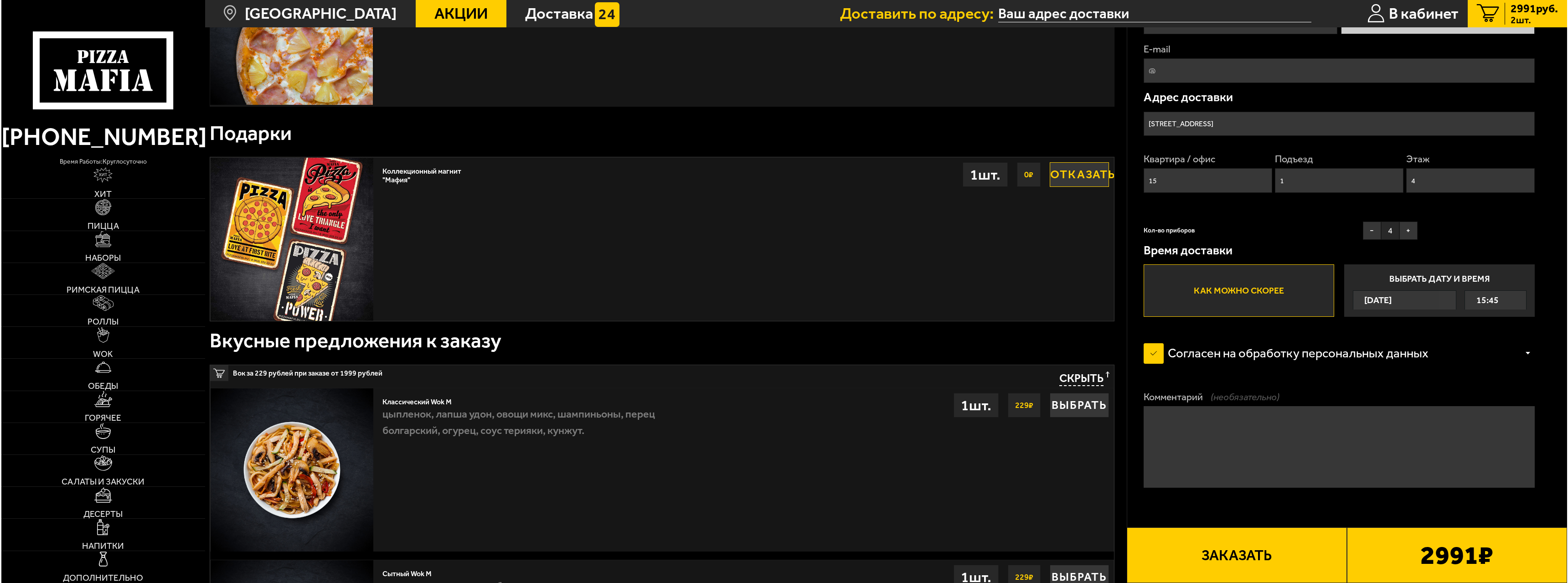
scroll to position [365, 0]
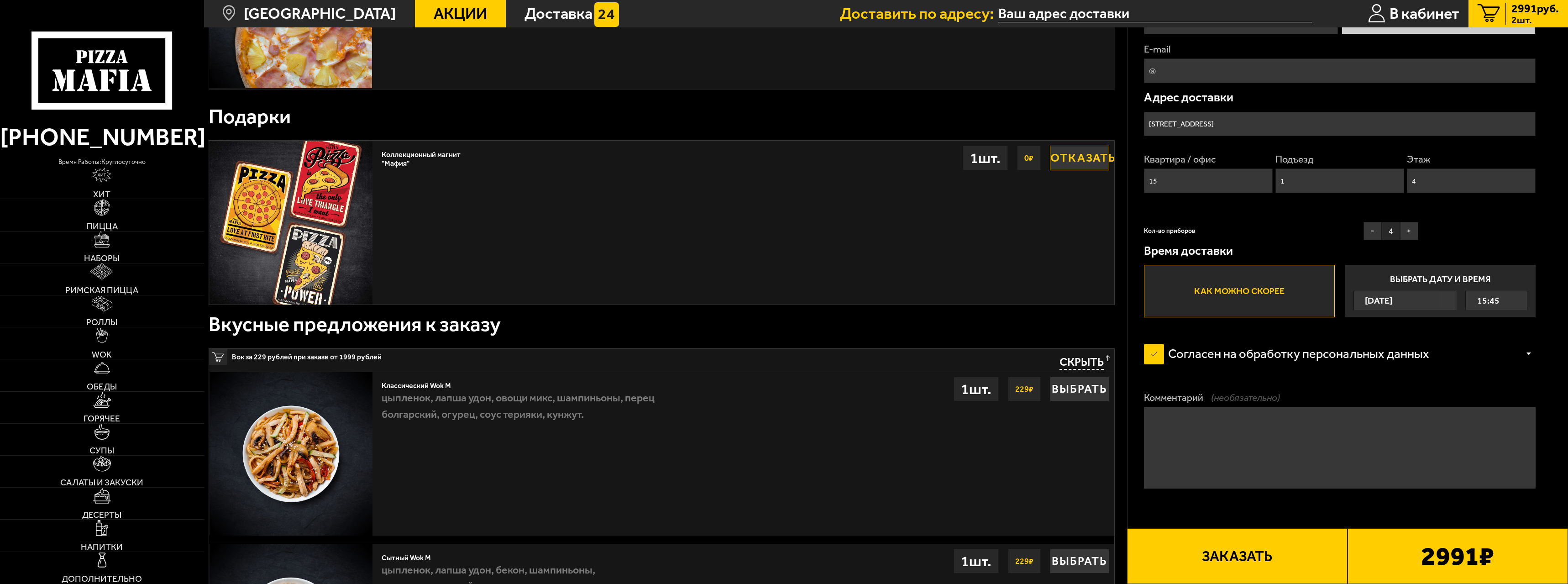
drag, startPoint x: 1266, startPoint y: 541, endPoint x: 1270, endPoint y: 542, distance: 4.1
click at [866, 415] on button "Заказать" at bounding box center [1237, 556] width 220 height 55
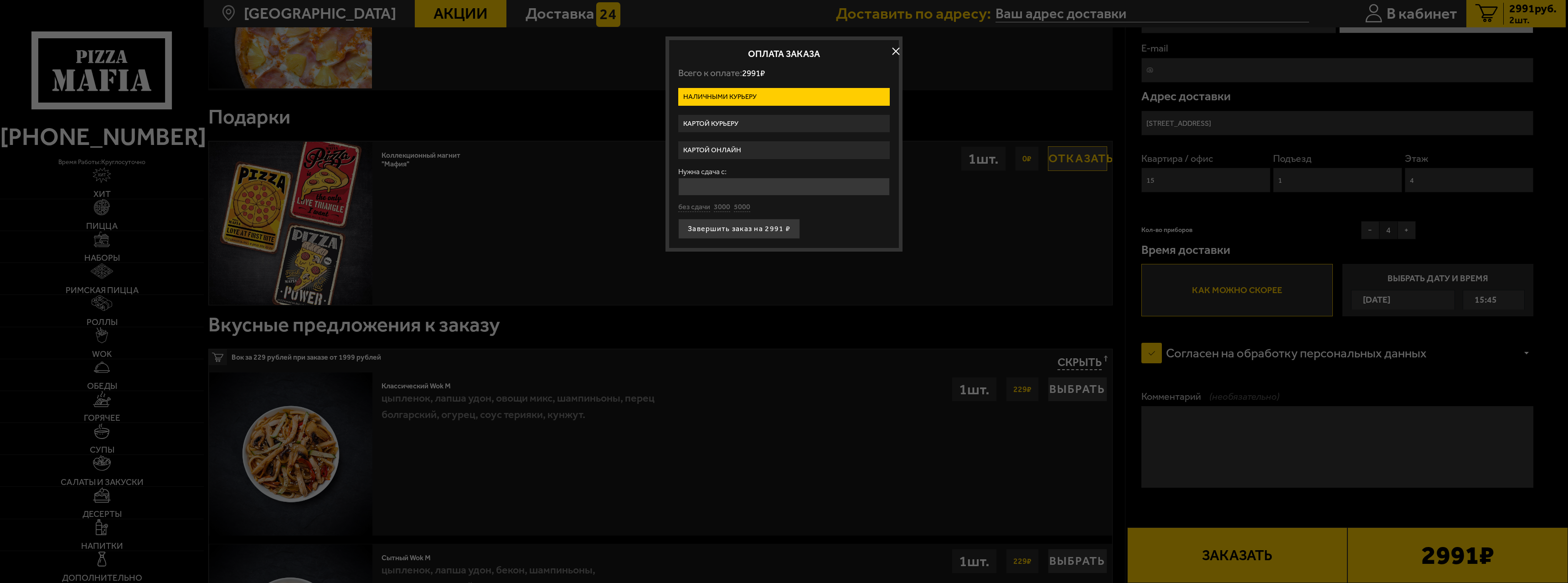
click at [729, 126] on label "Картой курьеру" at bounding box center [784, 124] width 212 height 18
click at [0, 0] on input "Картой курьеру" at bounding box center [0, 0] width 0 height 0
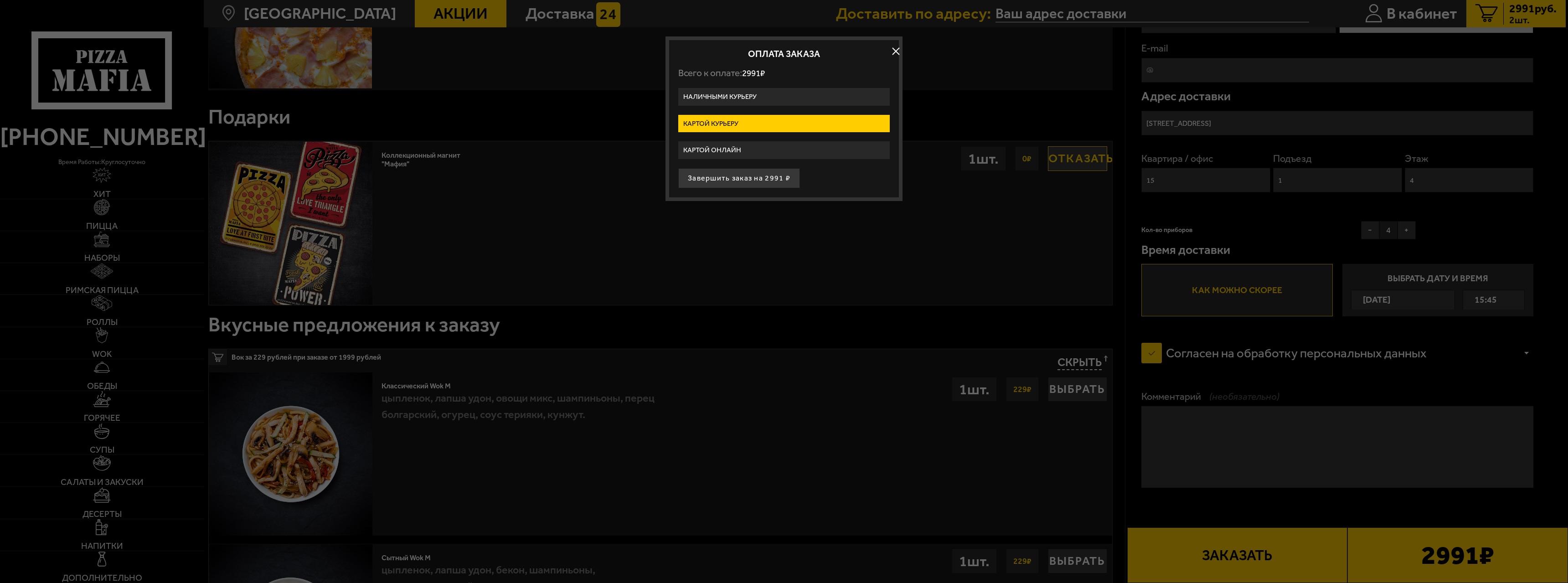
click at [755, 181] on button "Завершить заказ на 2991 ₽" at bounding box center [739, 178] width 122 height 20
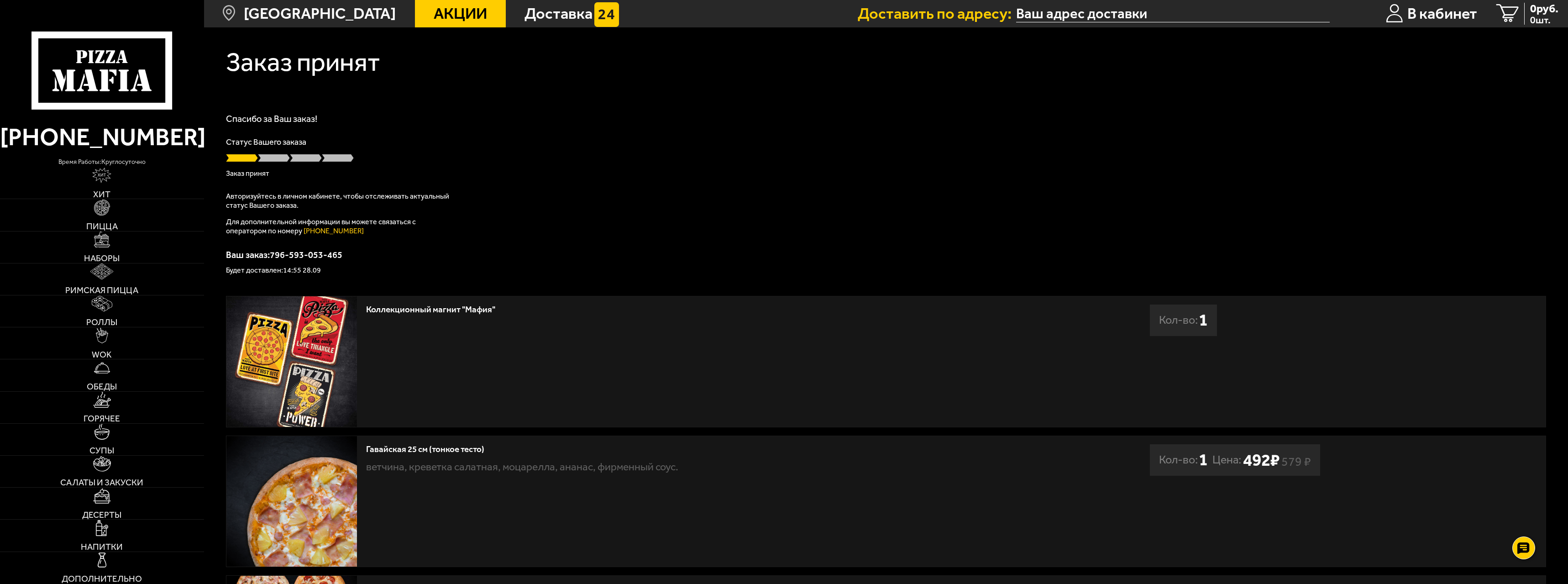
click at [1180, 280] on div "Заказ принят Спасибо за Ваш заказ! Статус Вашего заказа Заказ принят Авторизуйт…" at bounding box center [886, 400] width 1364 height 745
click at [1416, 12] on span "В кабинет" at bounding box center [1442, 13] width 70 height 15
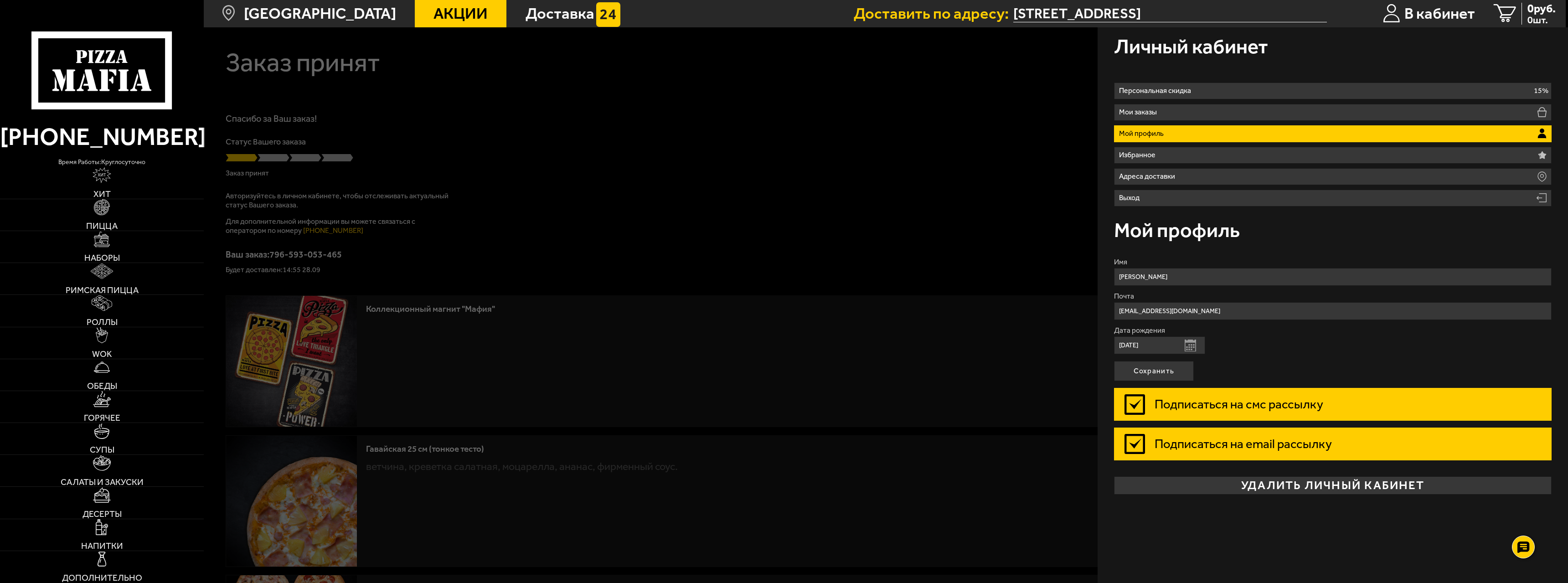
click at [653, 190] on div at bounding box center [988, 319] width 1568 height 583
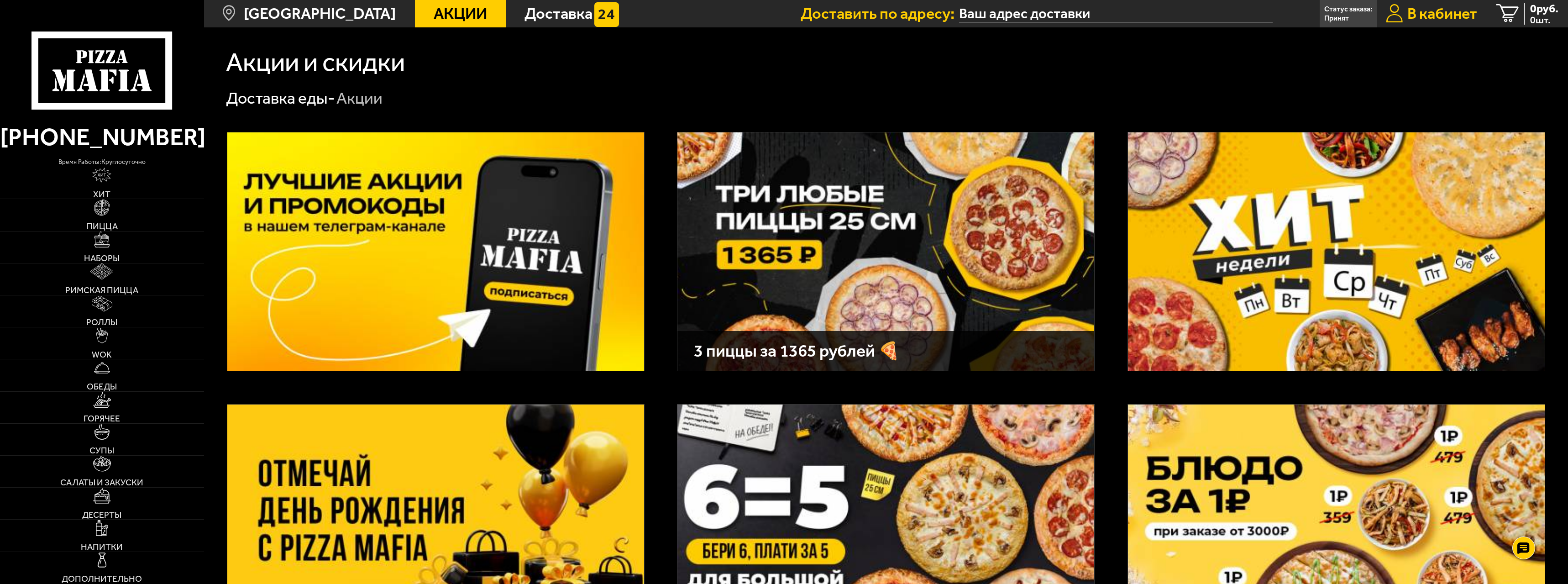
click at [1427, 17] on span "В кабинет" at bounding box center [1442, 13] width 70 height 15
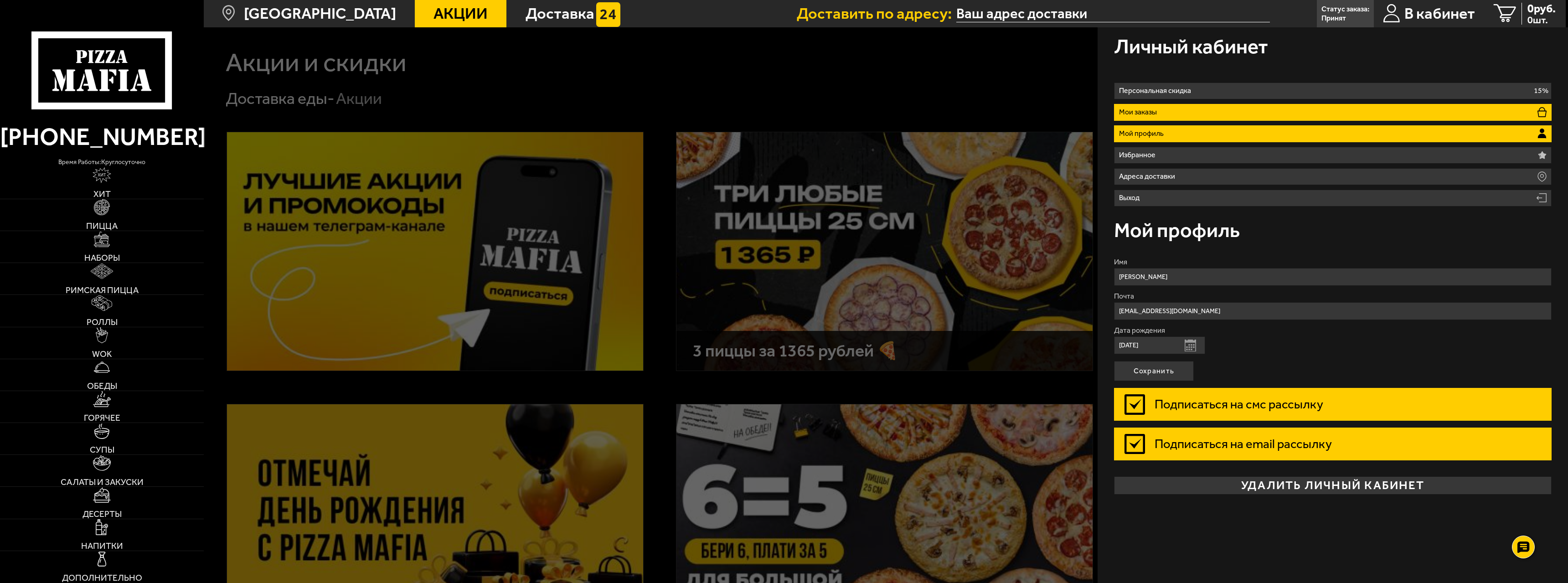
click at [1182, 109] on li "Мои заказы" at bounding box center [1333, 112] width 438 height 17
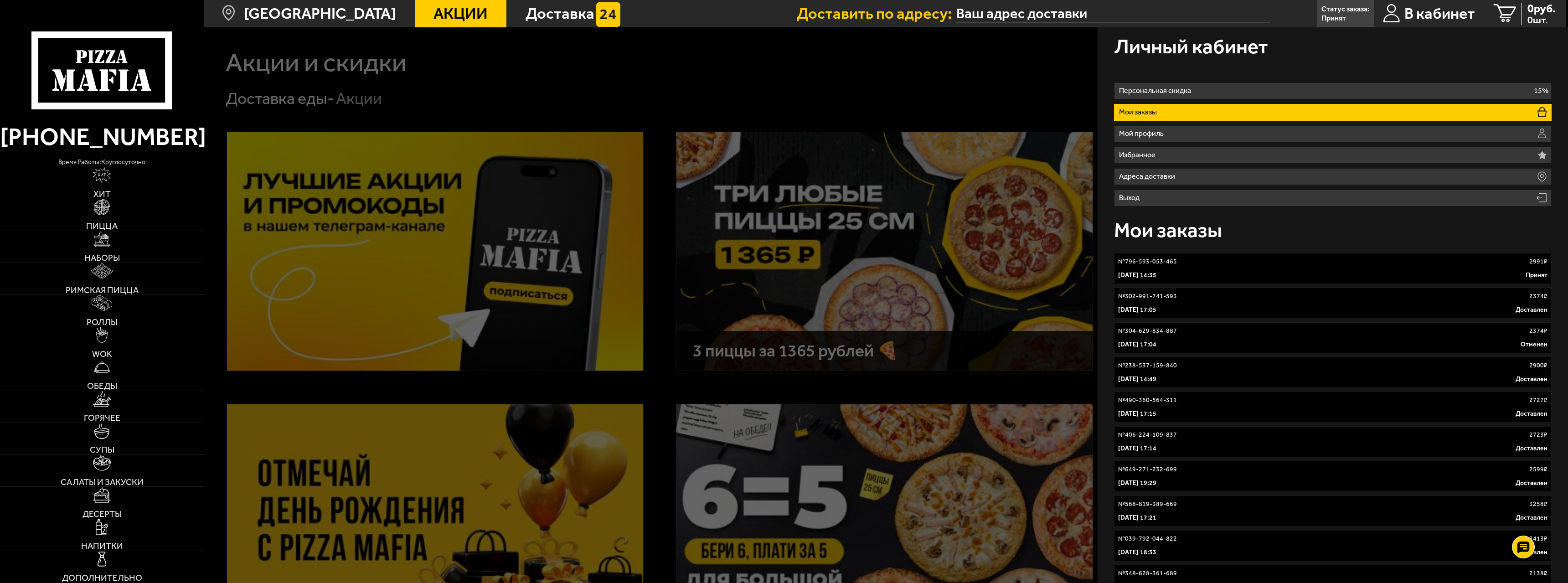
click at [1287, 267] on link "№ 796-593-053-465 2991 ₽ 28 сентября 2025 г. 14:35 Принят" at bounding box center [1333, 268] width 438 height 31
